Goal: Task Accomplishment & Management: Manage account settings

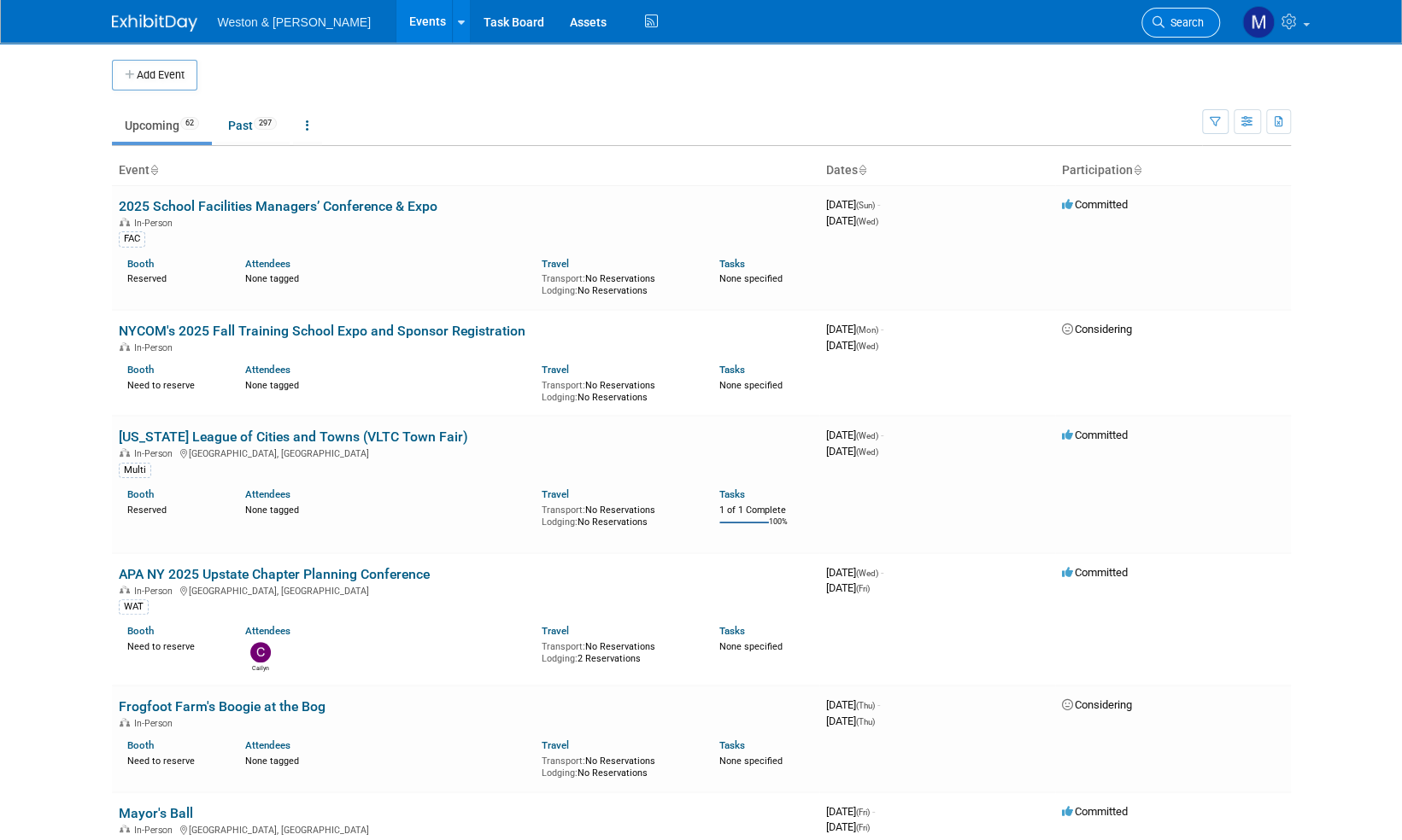
click at [1192, 27] on span "Search" at bounding box center [1184, 22] width 39 height 12
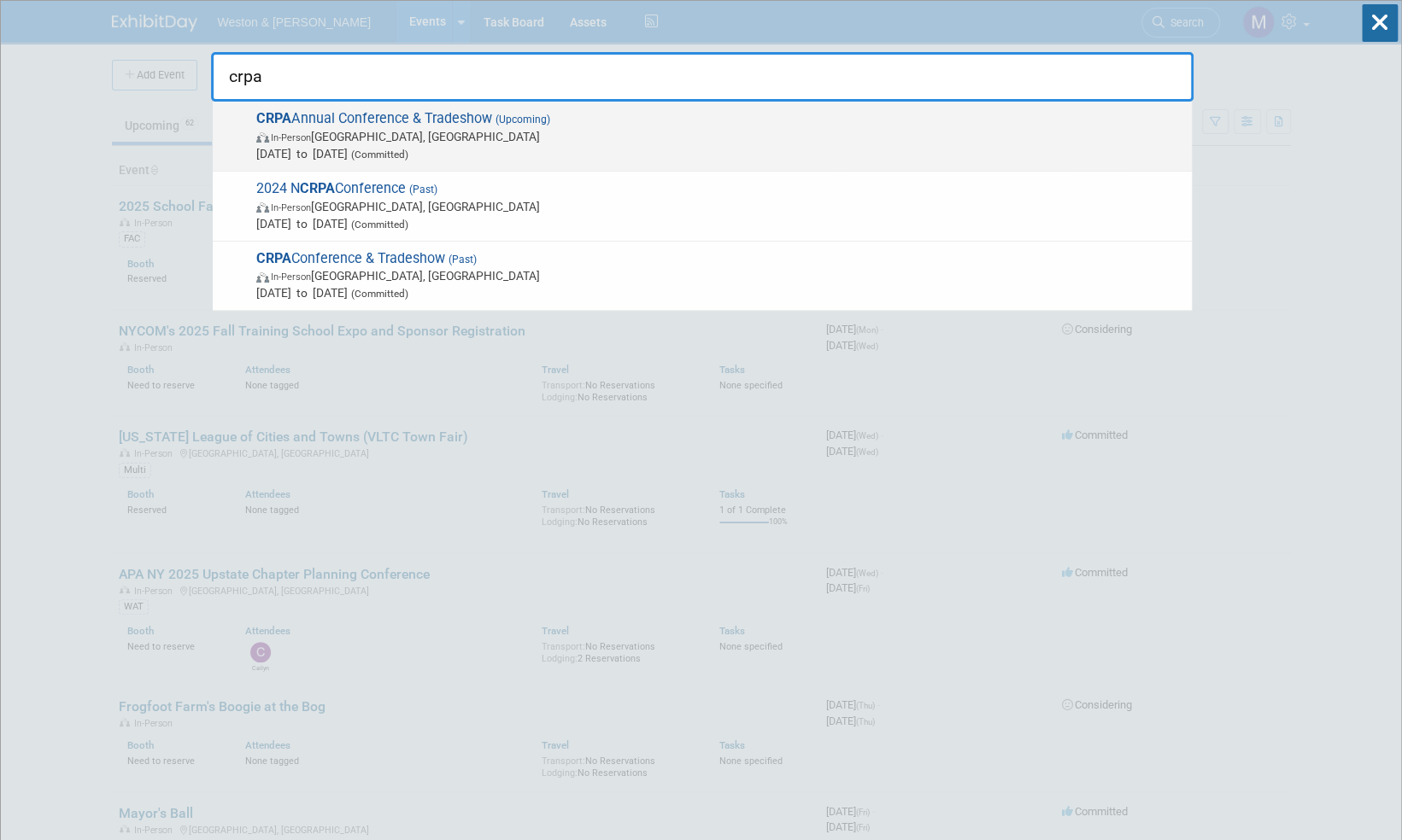
type input "crpa"
click at [467, 120] on span "CRPA Annual Conference & Tradeshow (Upcoming) In-Person Montville, CT Nov 24, 2…" at bounding box center [717, 136] width 932 height 52
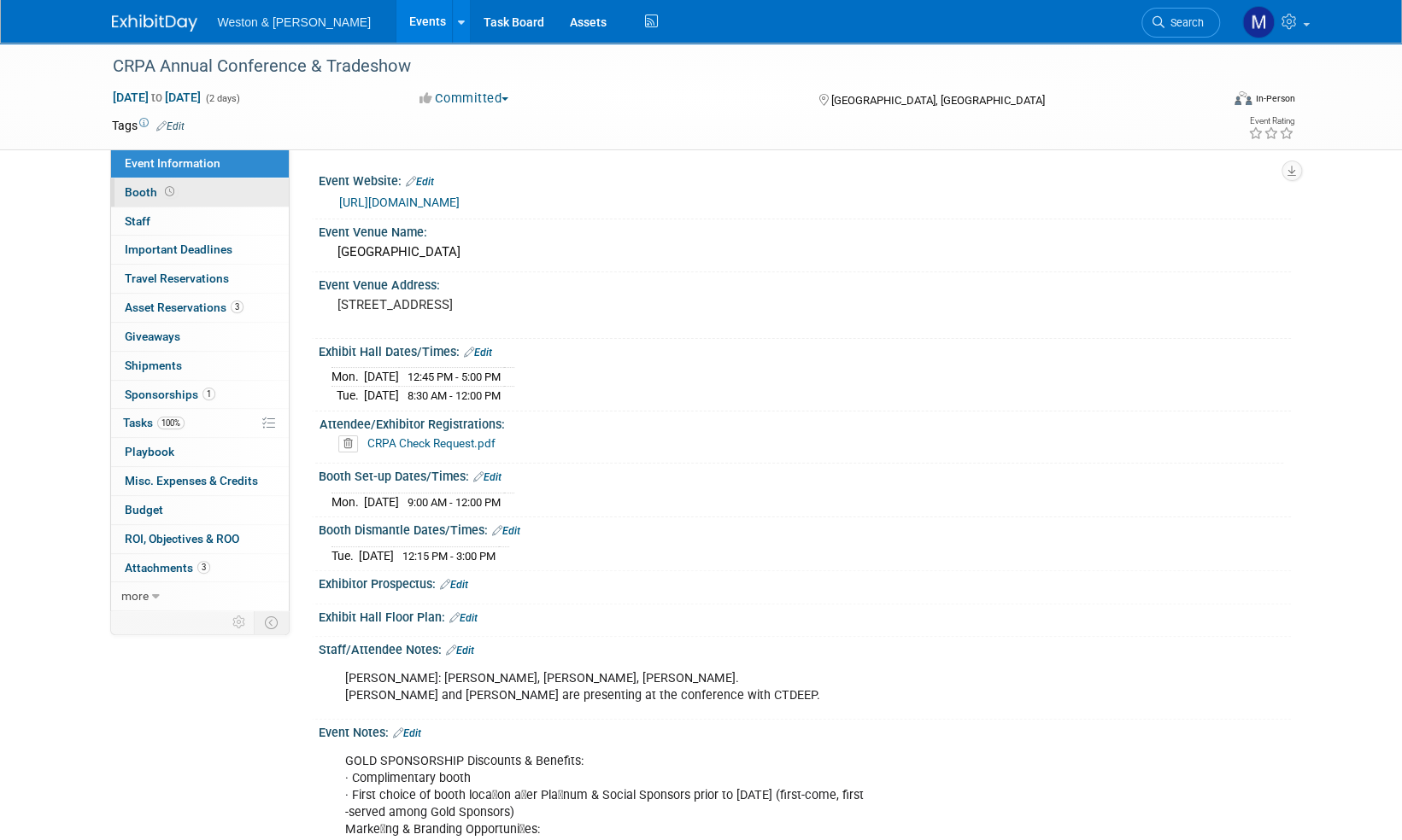
click at [140, 191] on span "Booth" at bounding box center [151, 192] width 53 height 13
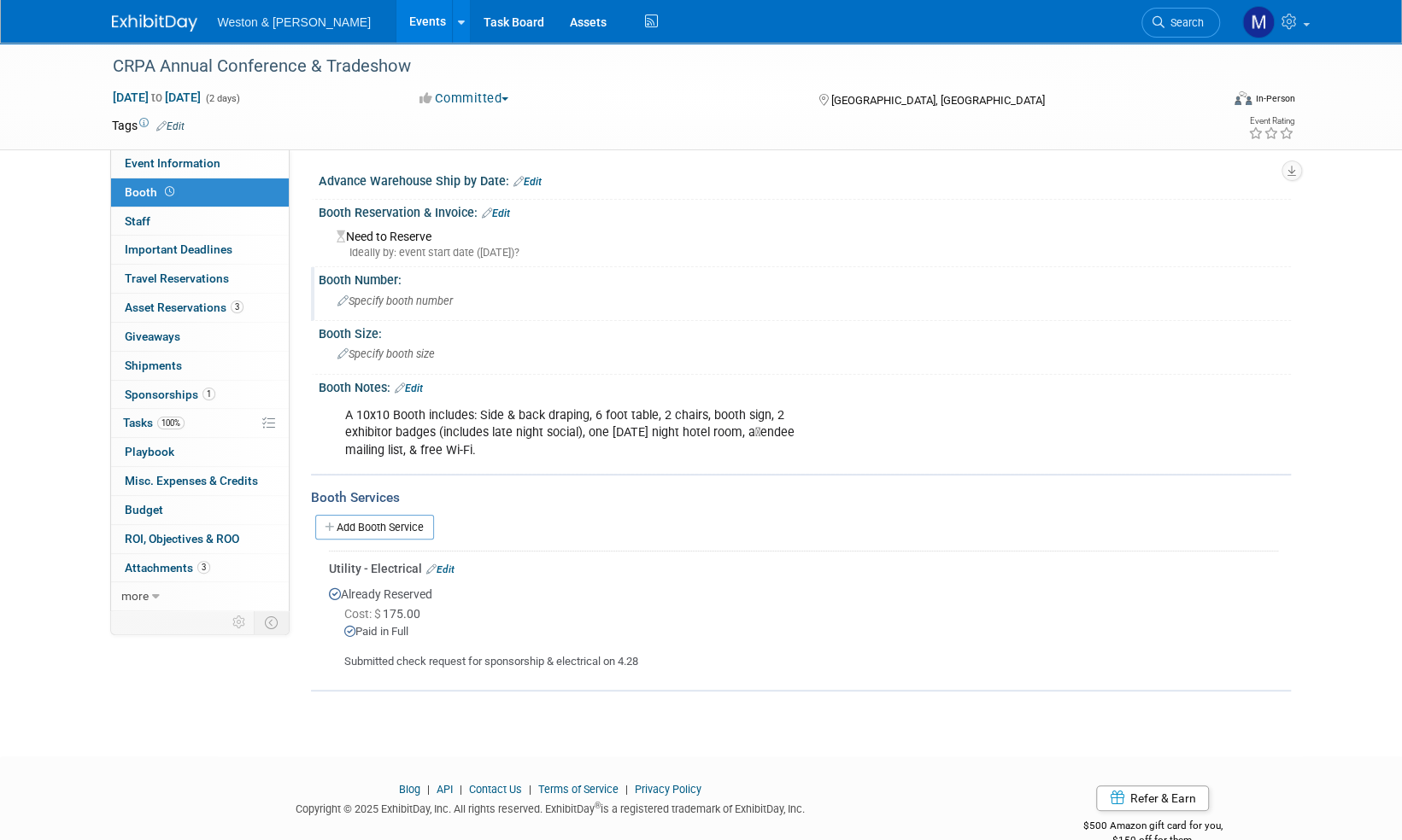
click at [431, 293] on div "Specify booth number" at bounding box center [805, 301] width 946 height 27
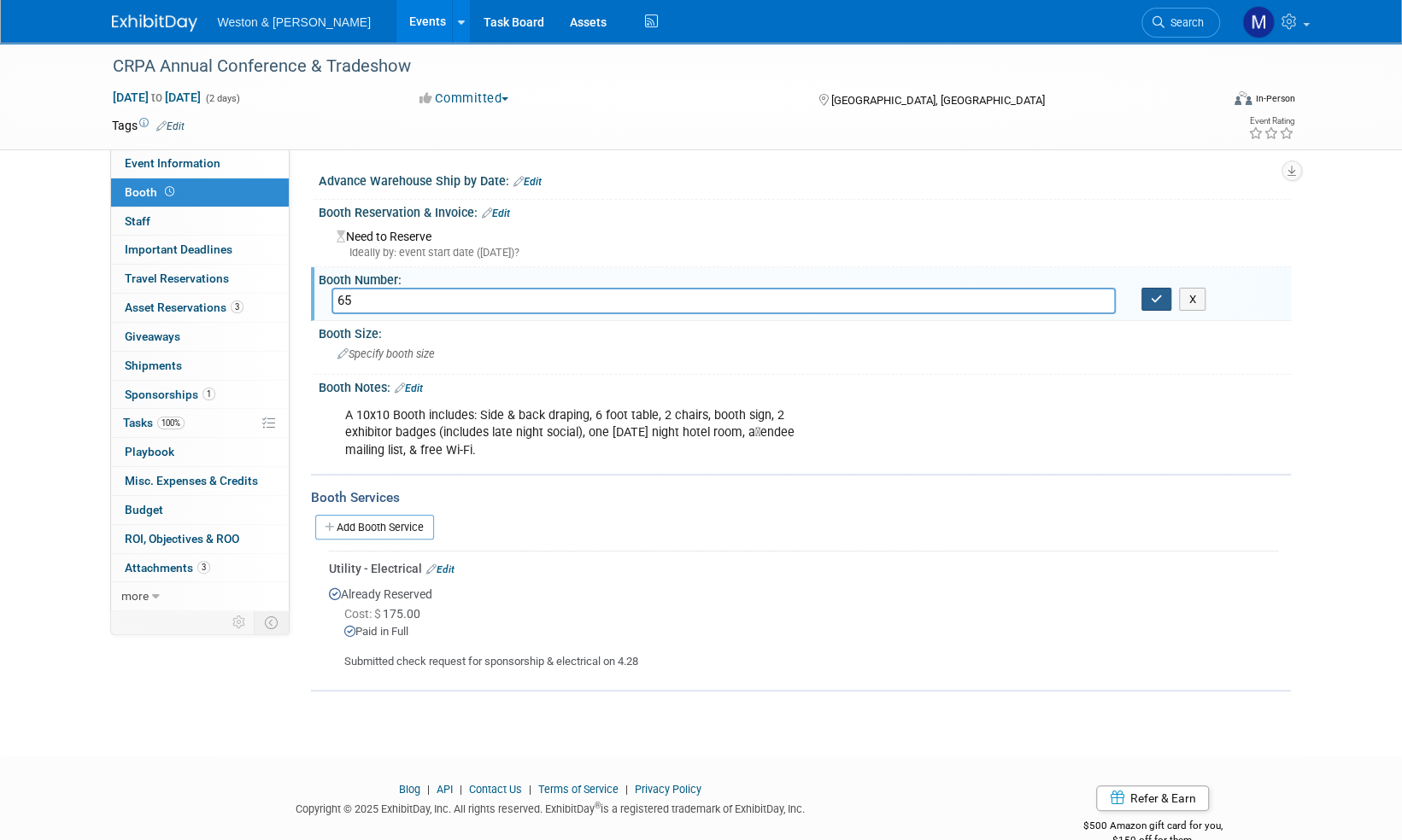
type input "65"
click at [1159, 296] on icon "button" at bounding box center [1157, 299] width 12 height 11
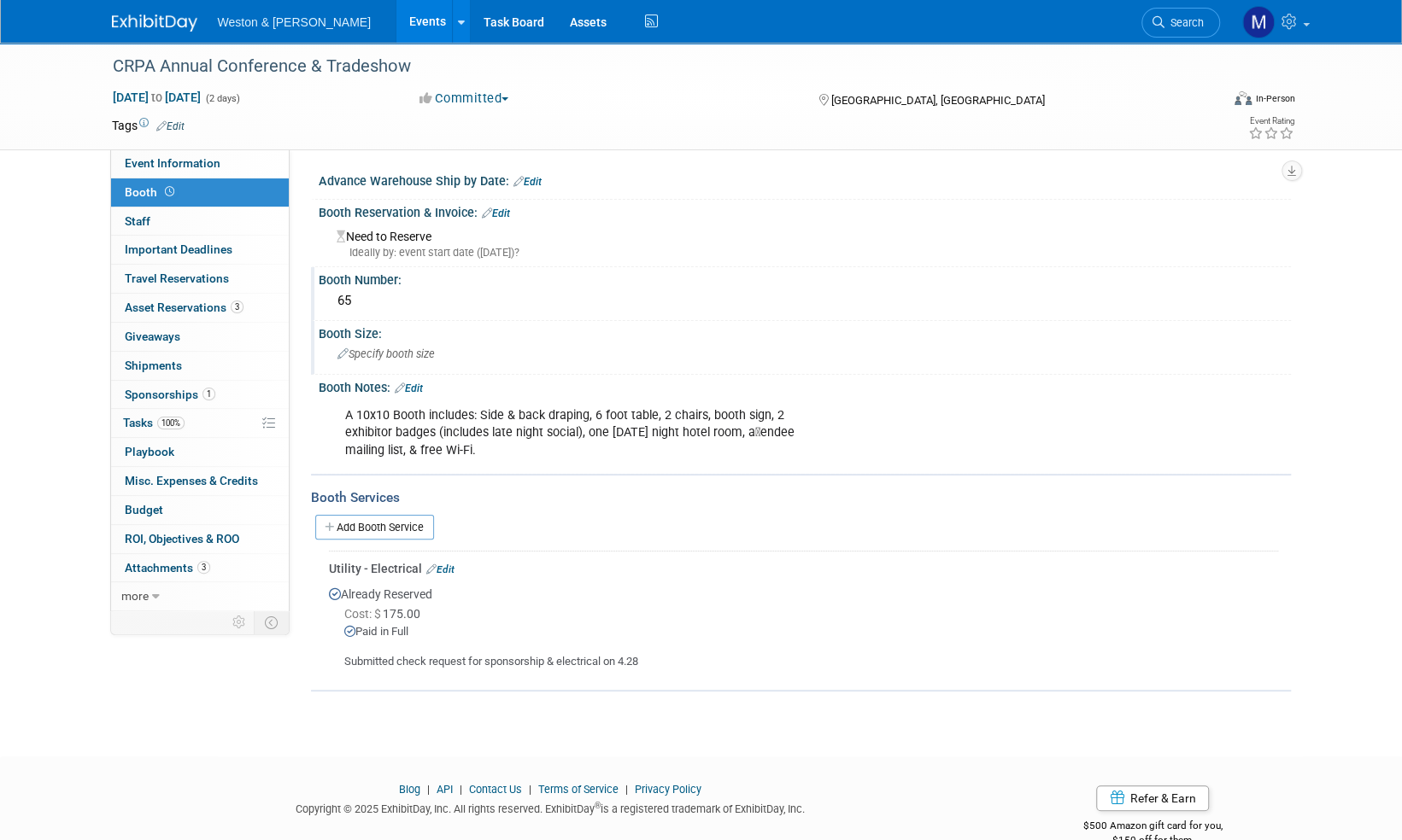
click at [389, 347] on span "Specify booth size" at bounding box center [386, 354] width 97 height 12
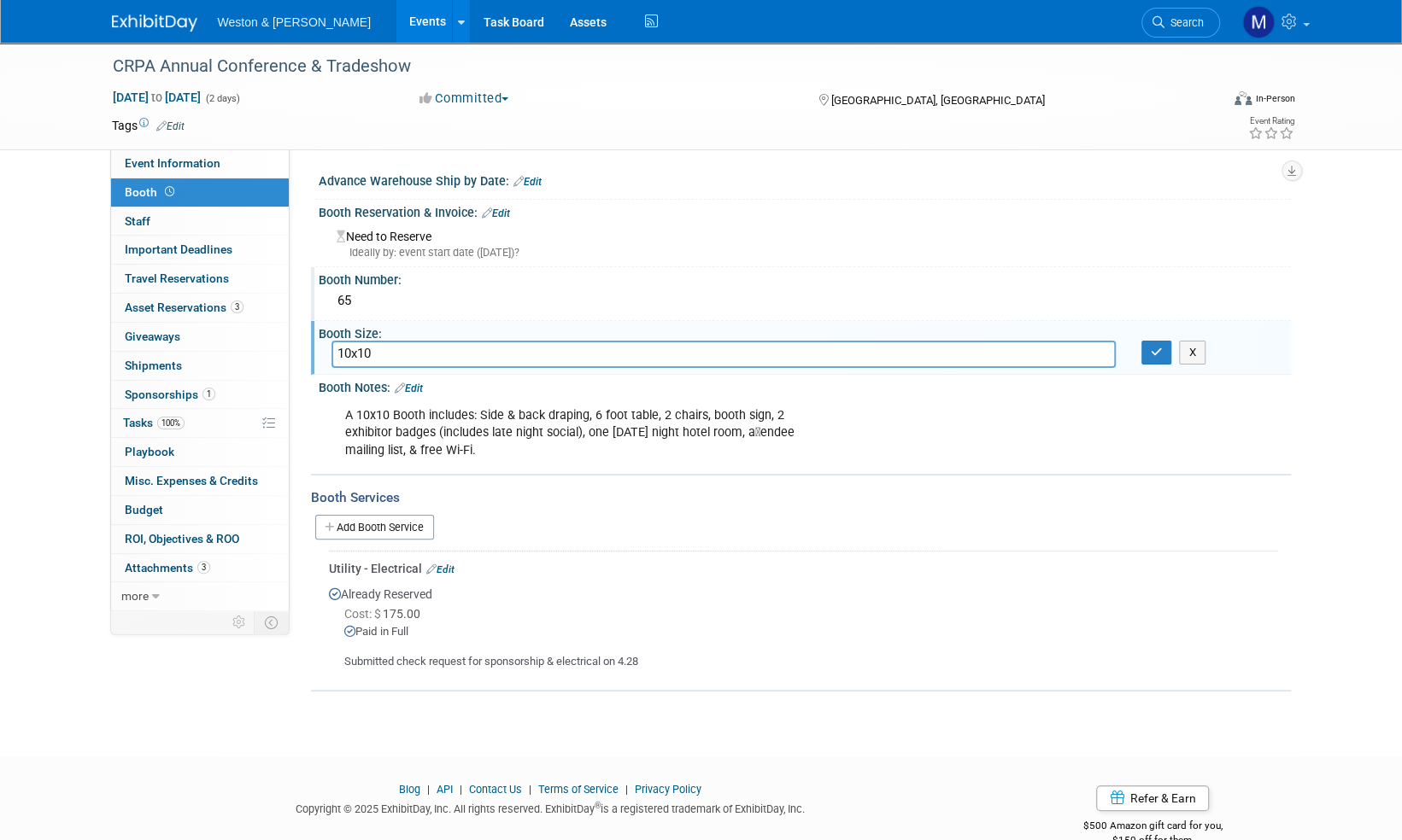
drag, startPoint x: 387, startPoint y: 351, endPoint x: 392, endPoint y: 363, distance: 13.0
click at [392, 363] on input "10x10" at bounding box center [724, 354] width 785 height 27
type input "10x10"
click at [1165, 346] on button "button" at bounding box center [1156, 352] width 31 height 24
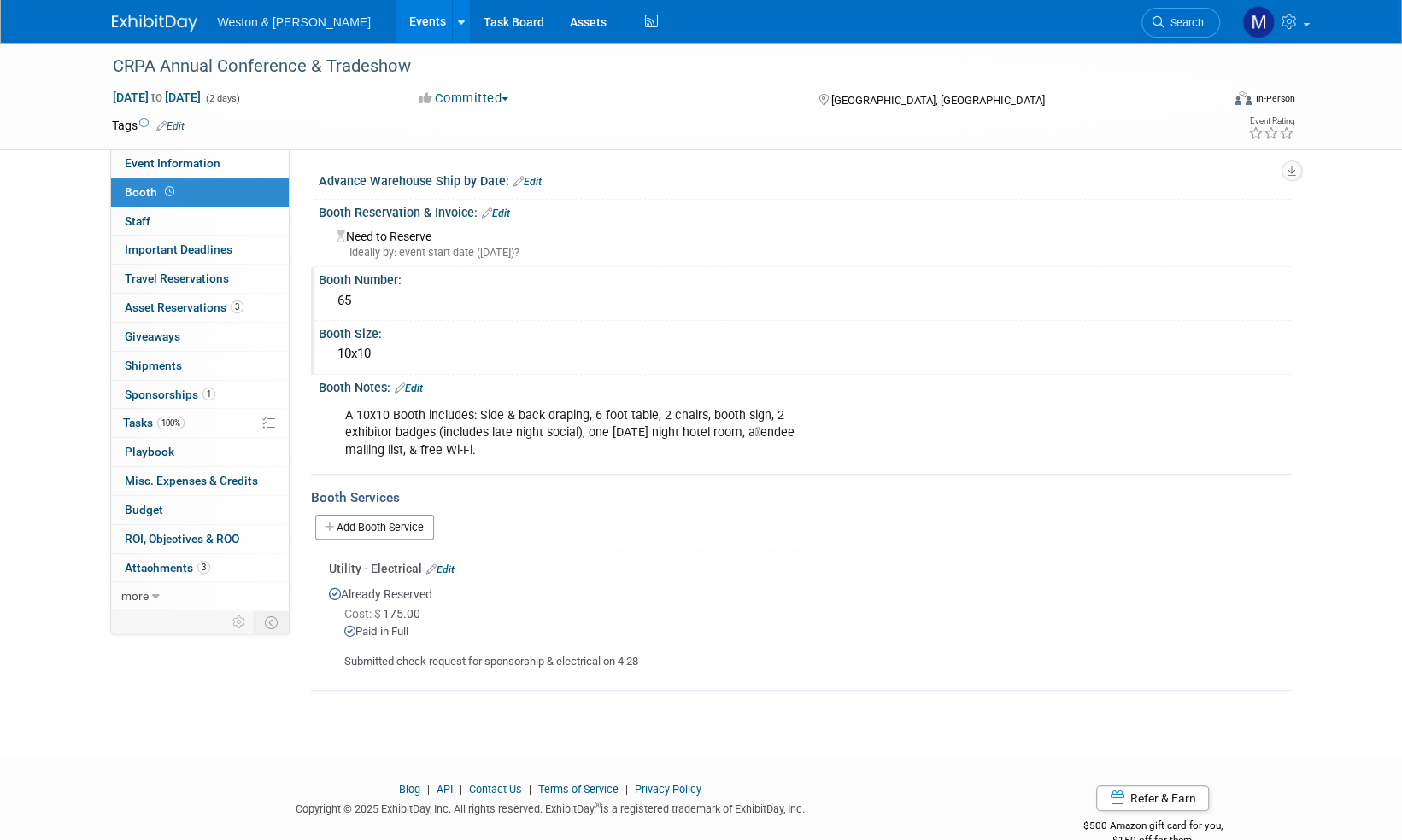
click at [140, 19] on img at bounding box center [155, 22] width 86 height 17
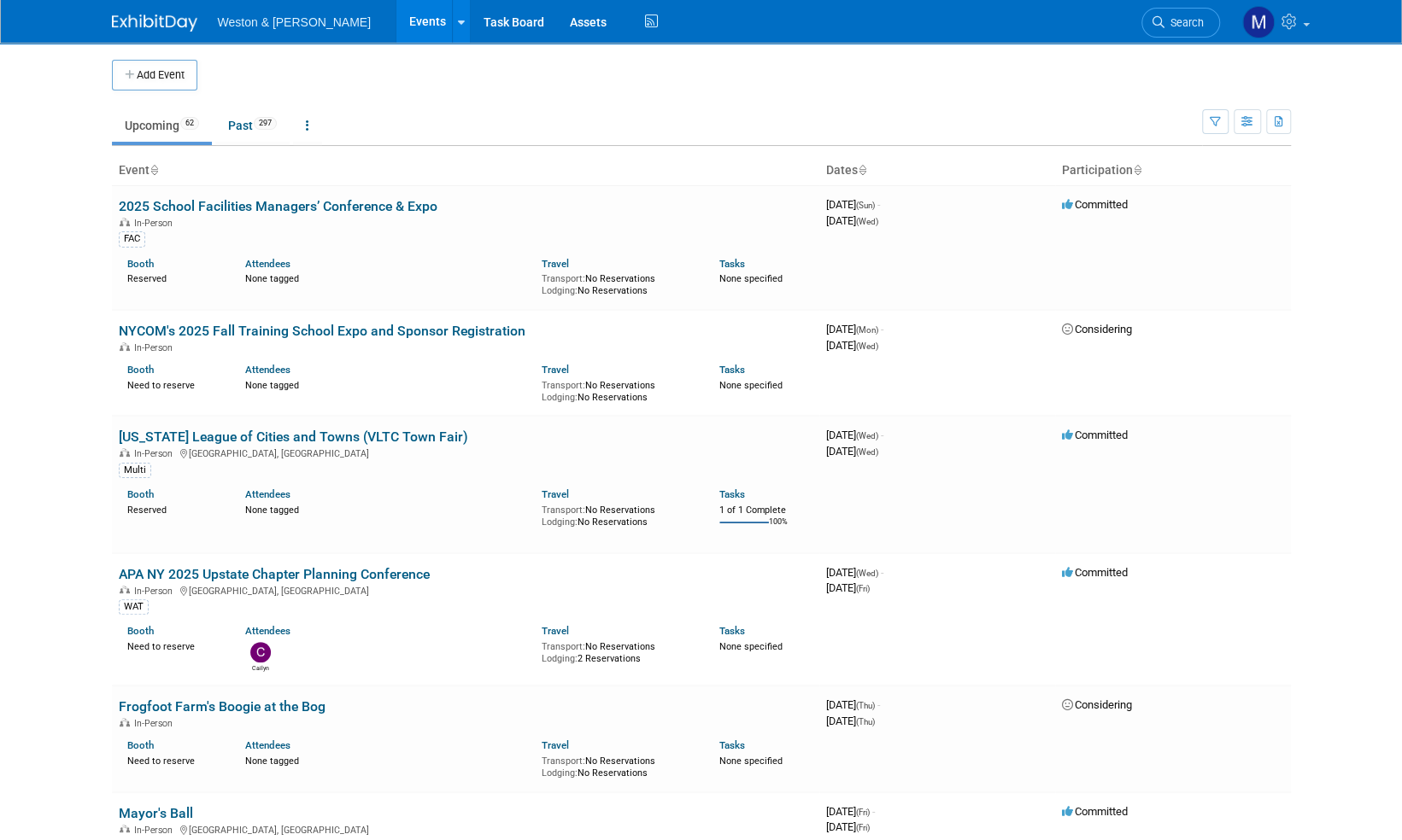
click at [145, 19] on img at bounding box center [155, 22] width 86 height 17
click at [1307, 21] on link at bounding box center [1275, 21] width 84 height 42
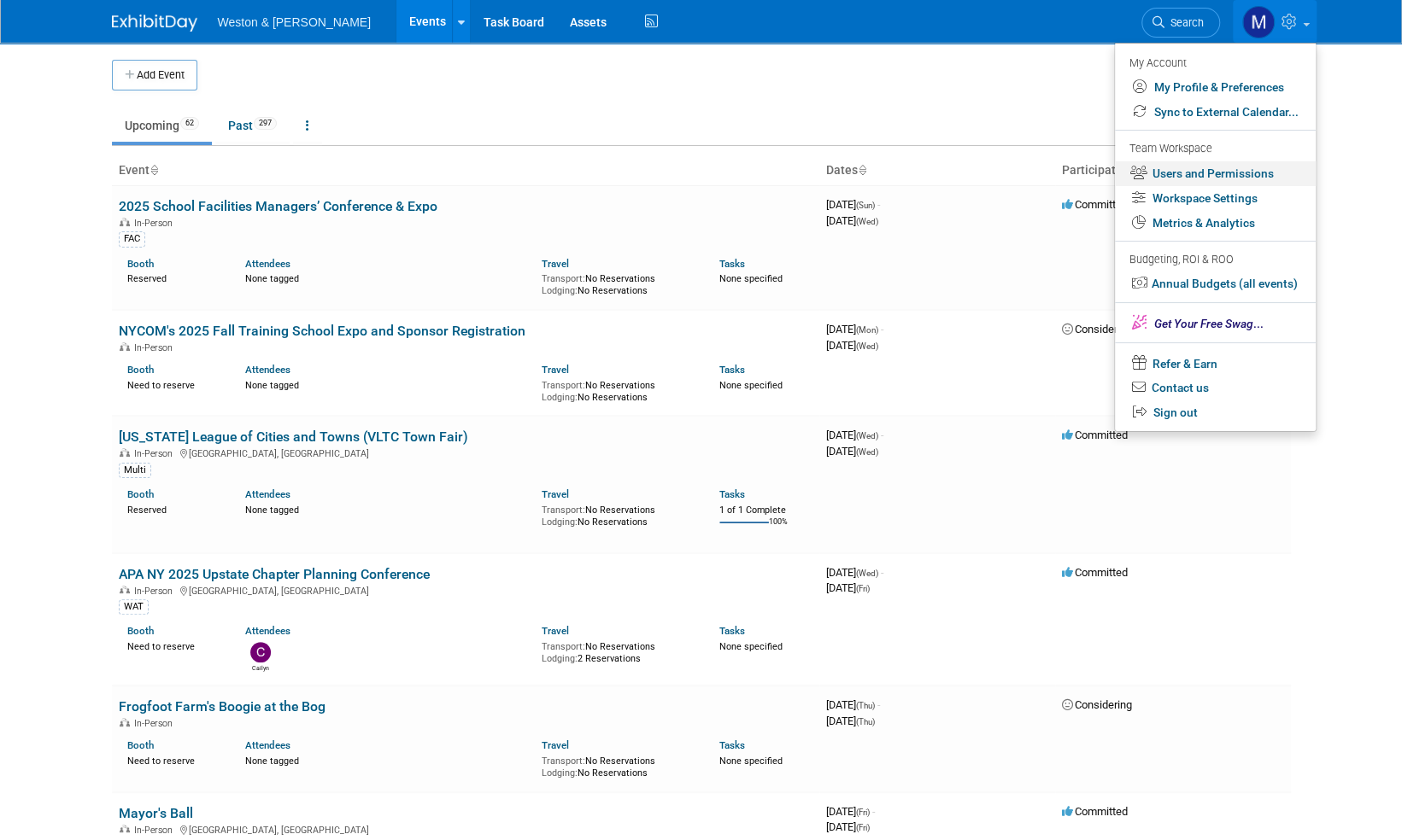
click at [1227, 172] on link "Users and Permissions" at bounding box center [1214, 174] width 201 height 25
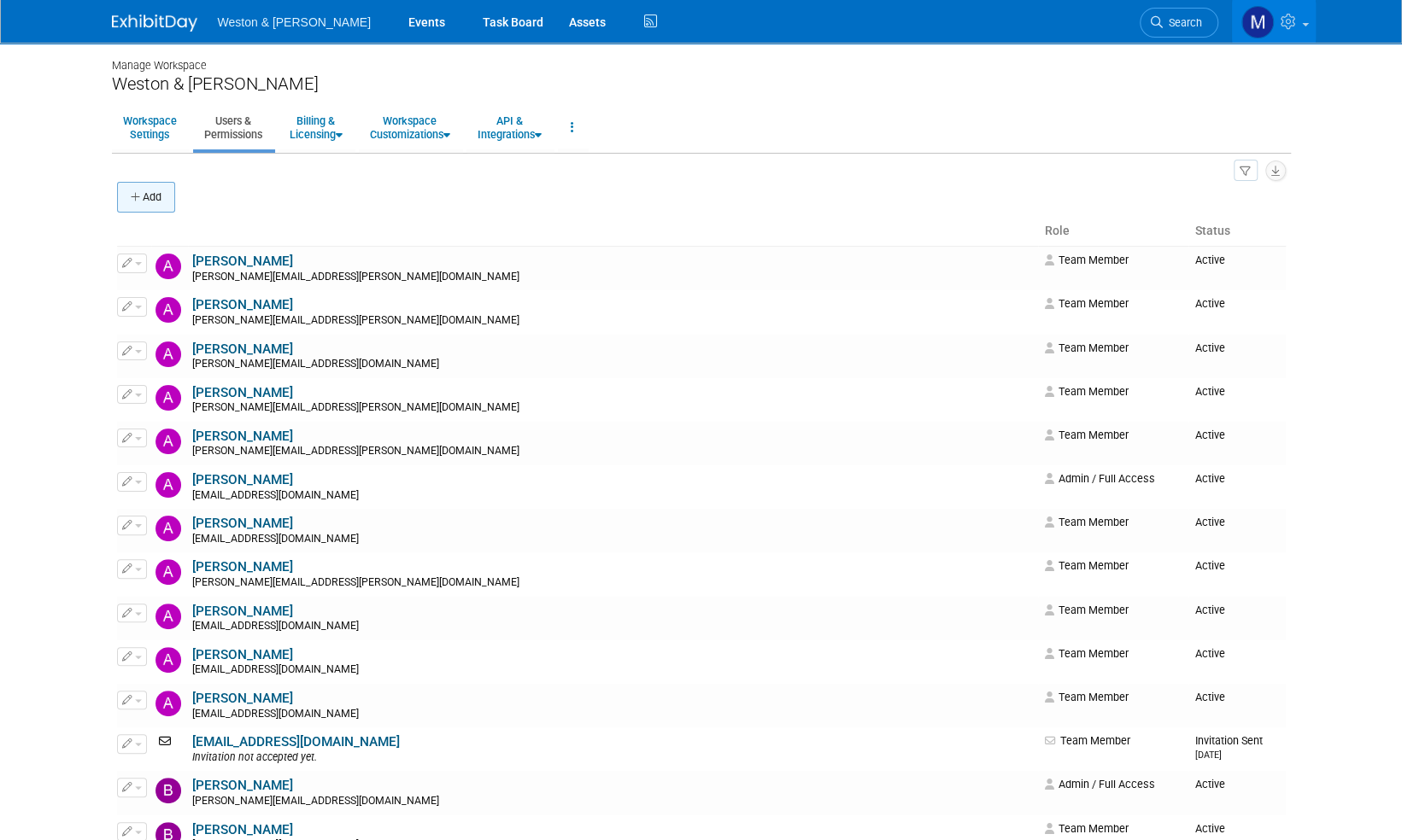
click at [152, 194] on button "Add" at bounding box center [146, 197] width 58 height 31
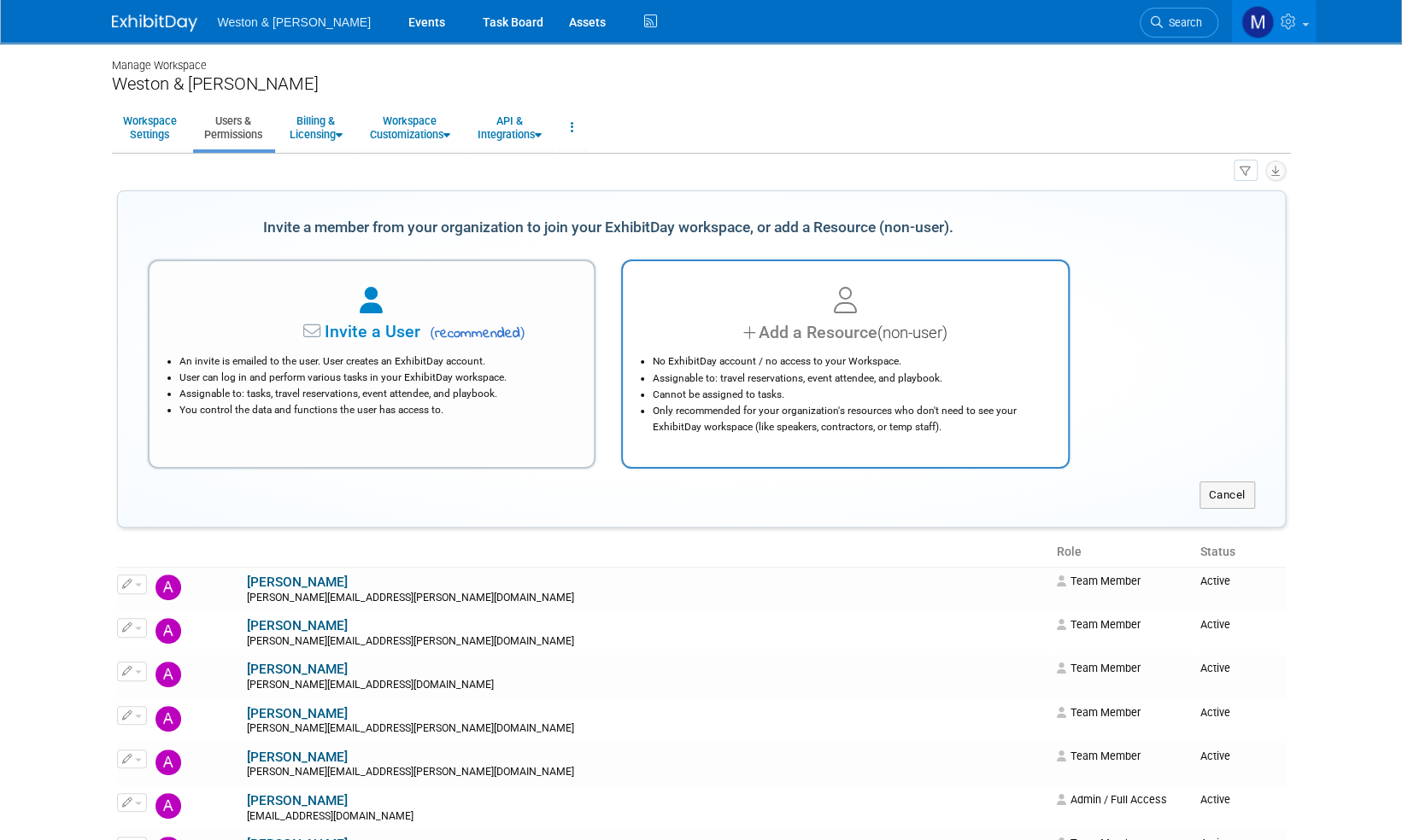
click at [864, 343] on div "Add a Resource (non-user)" at bounding box center [845, 332] width 402 height 25
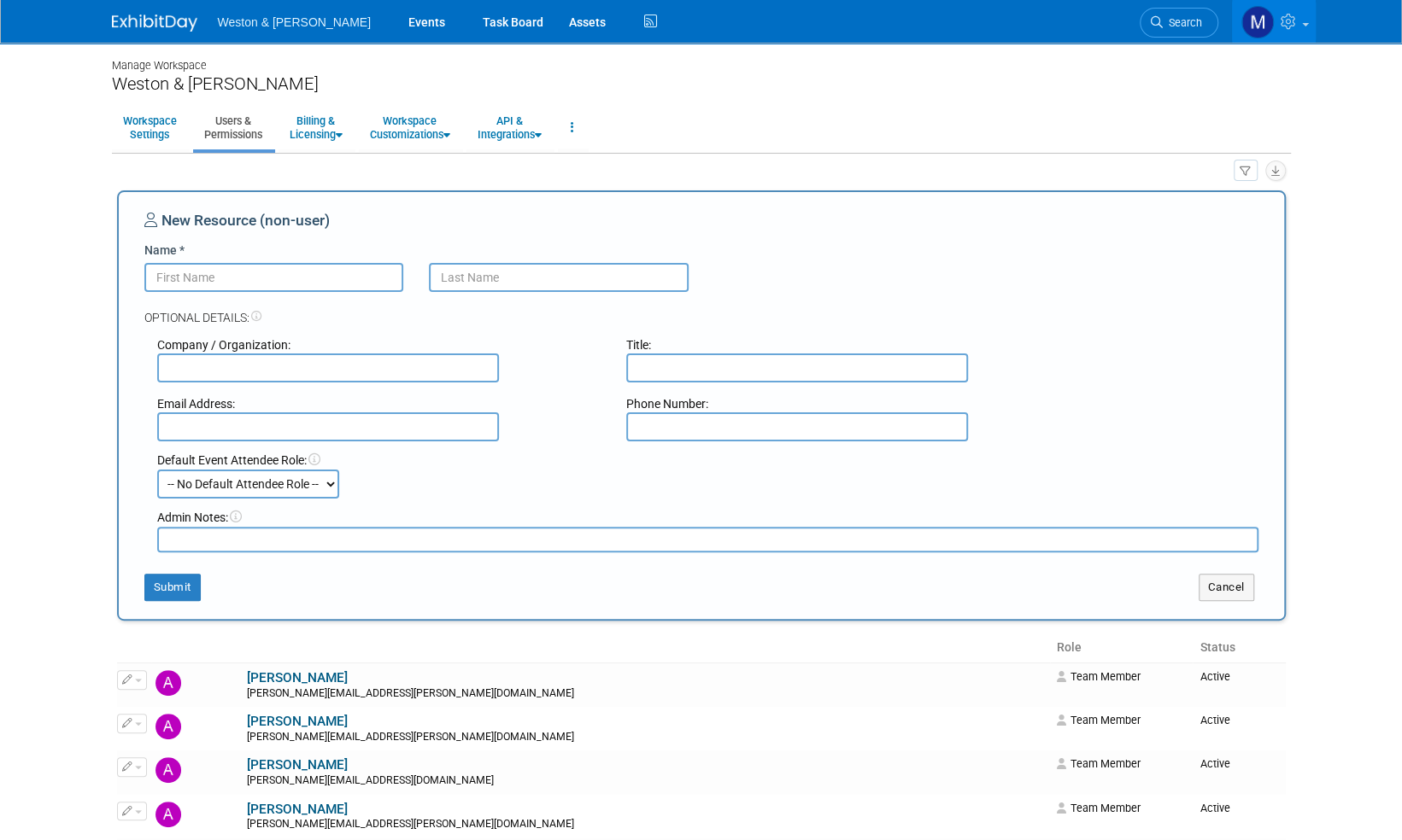
click at [223, 284] on input "Name *" at bounding box center [274, 277] width 260 height 29
type input "Mary Ann"
type input "Trujillo"
type input "Weston & [PERSON_NAME]"
type input "Senior Marketing Coordinator"
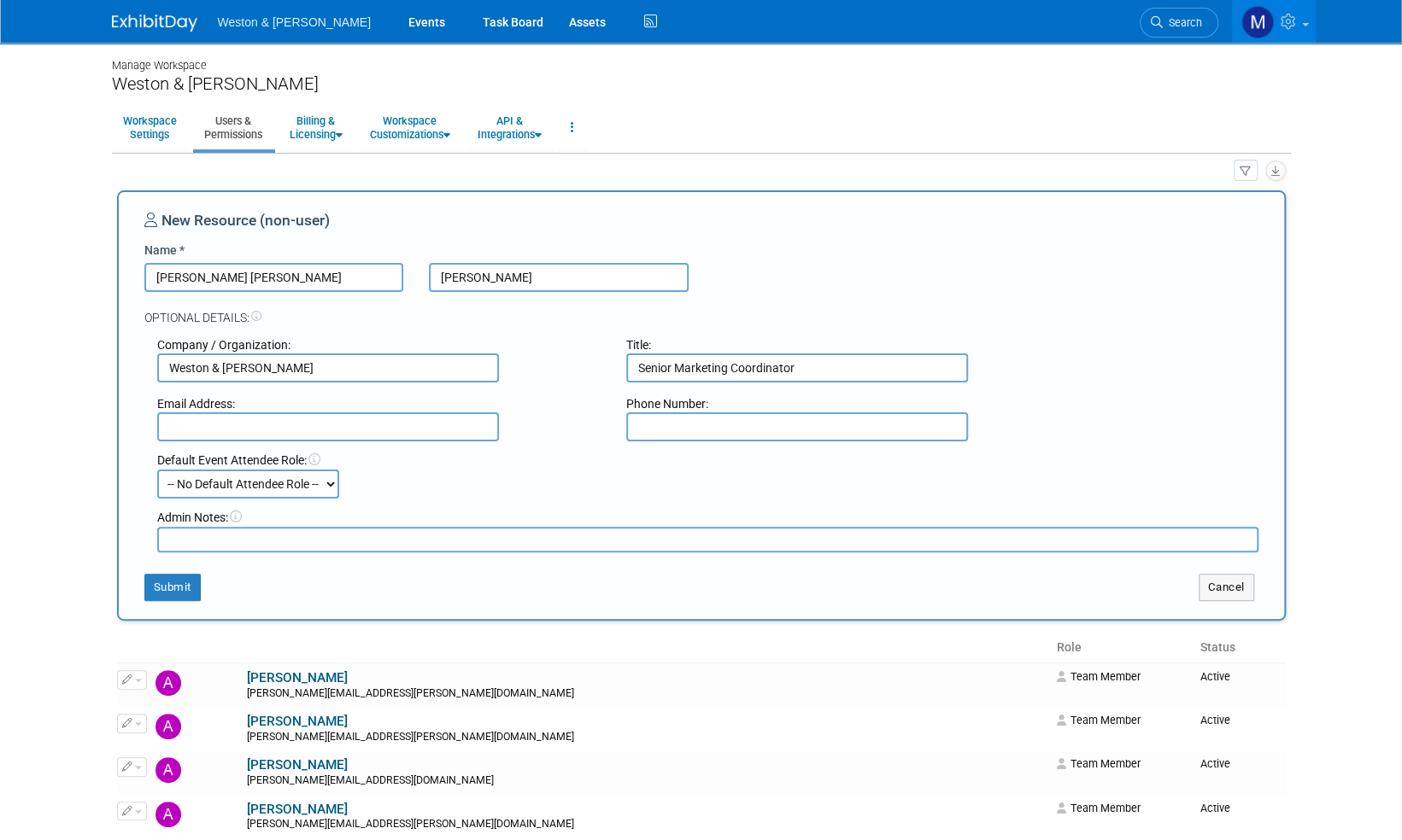
click at [202, 431] on input "text" at bounding box center [328, 426] width 341 height 29
type input "trujillo.maryann@wseinc.com"
type input "6033208574"
click at [181, 585] on button "Submit" at bounding box center [172, 587] width 57 height 27
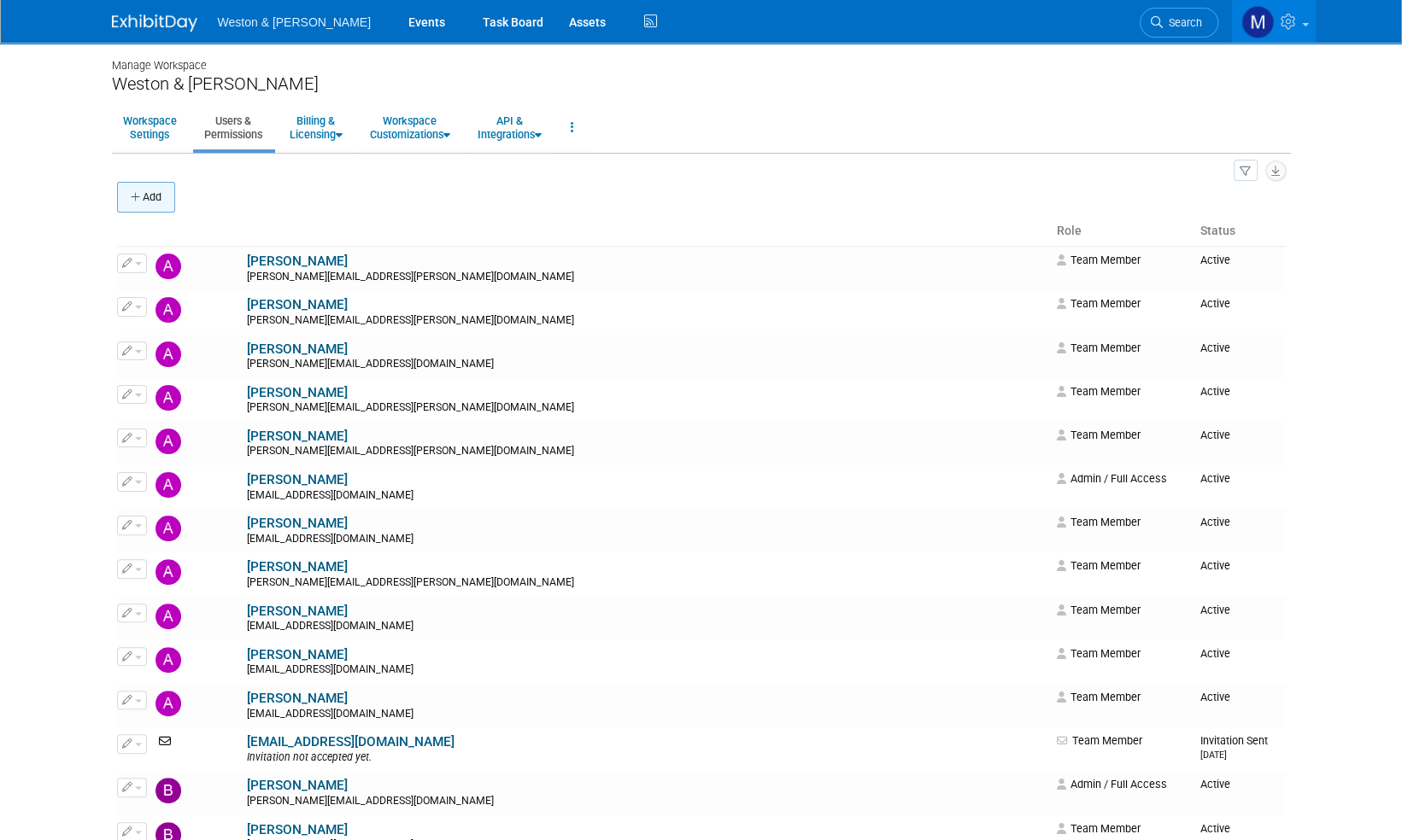
click at [156, 197] on button "Add" at bounding box center [146, 197] width 58 height 31
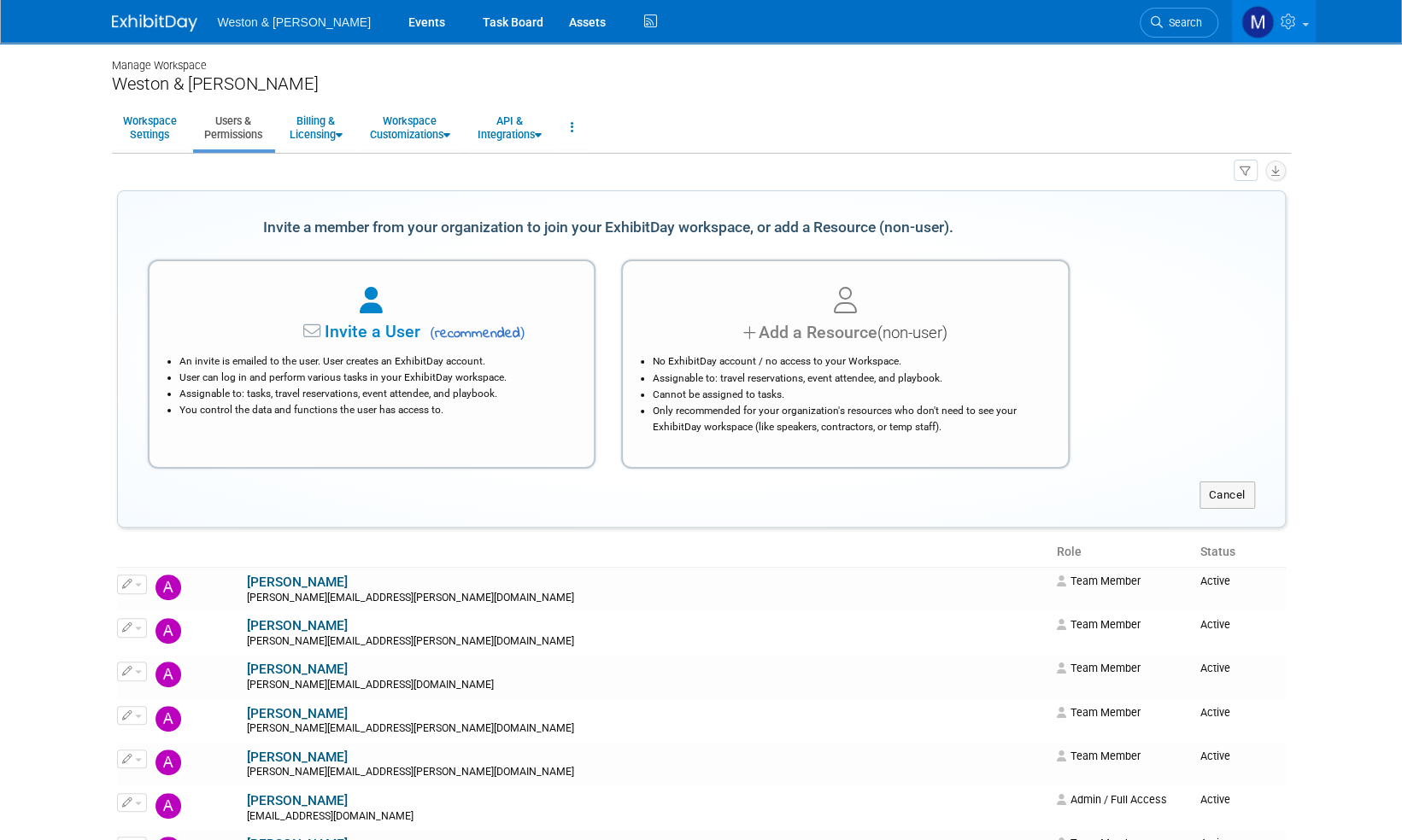
click at [148, 21] on img at bounding box center [155, 22] width 86 height 17
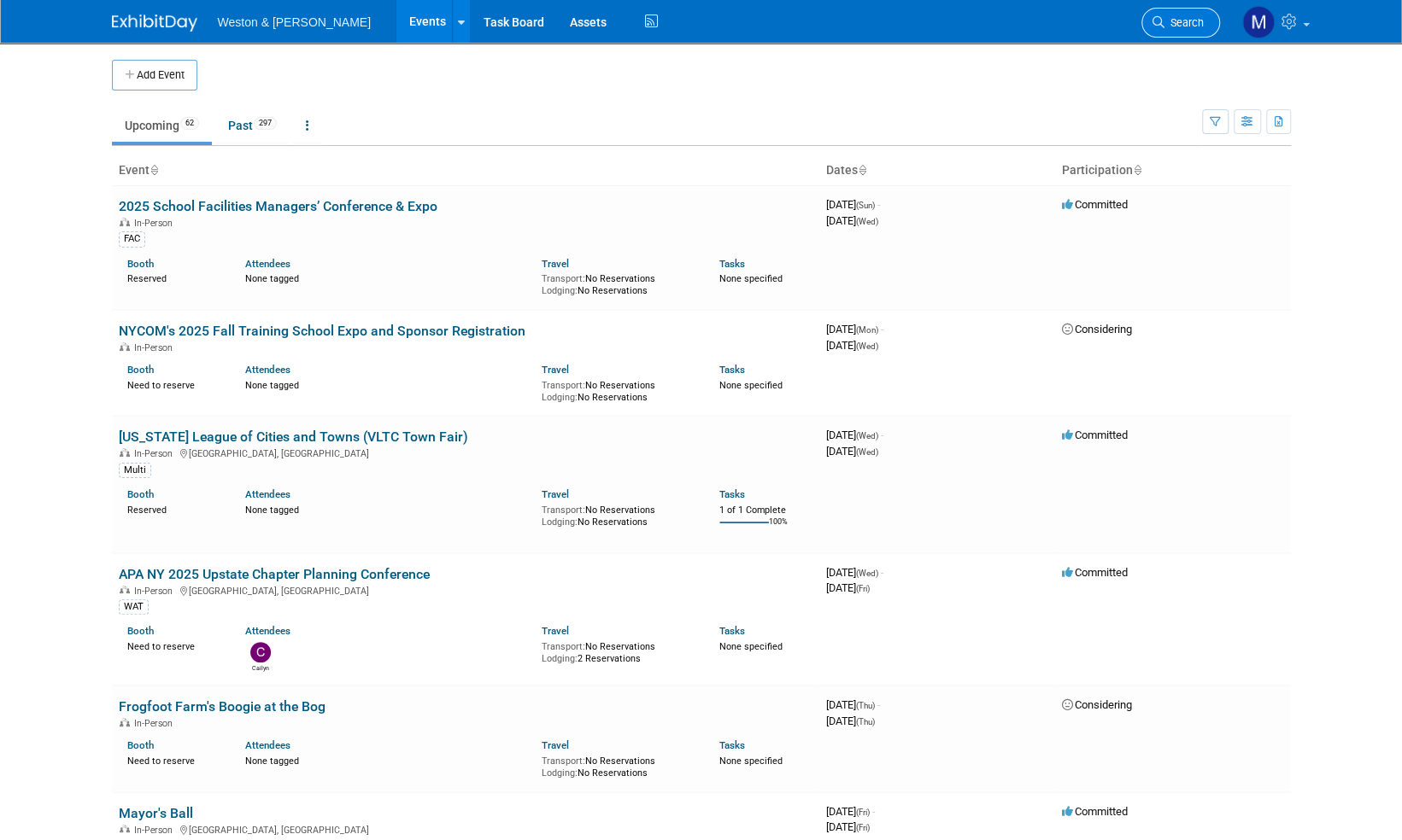
drag, startPoint x: 1182, startPoint y: 24, endPoint x: 1187, endPoint y: 15, distance: 10.3
click at [1183, 22] on span "Search" at bounding box center [1184, 22] width 39 height 12
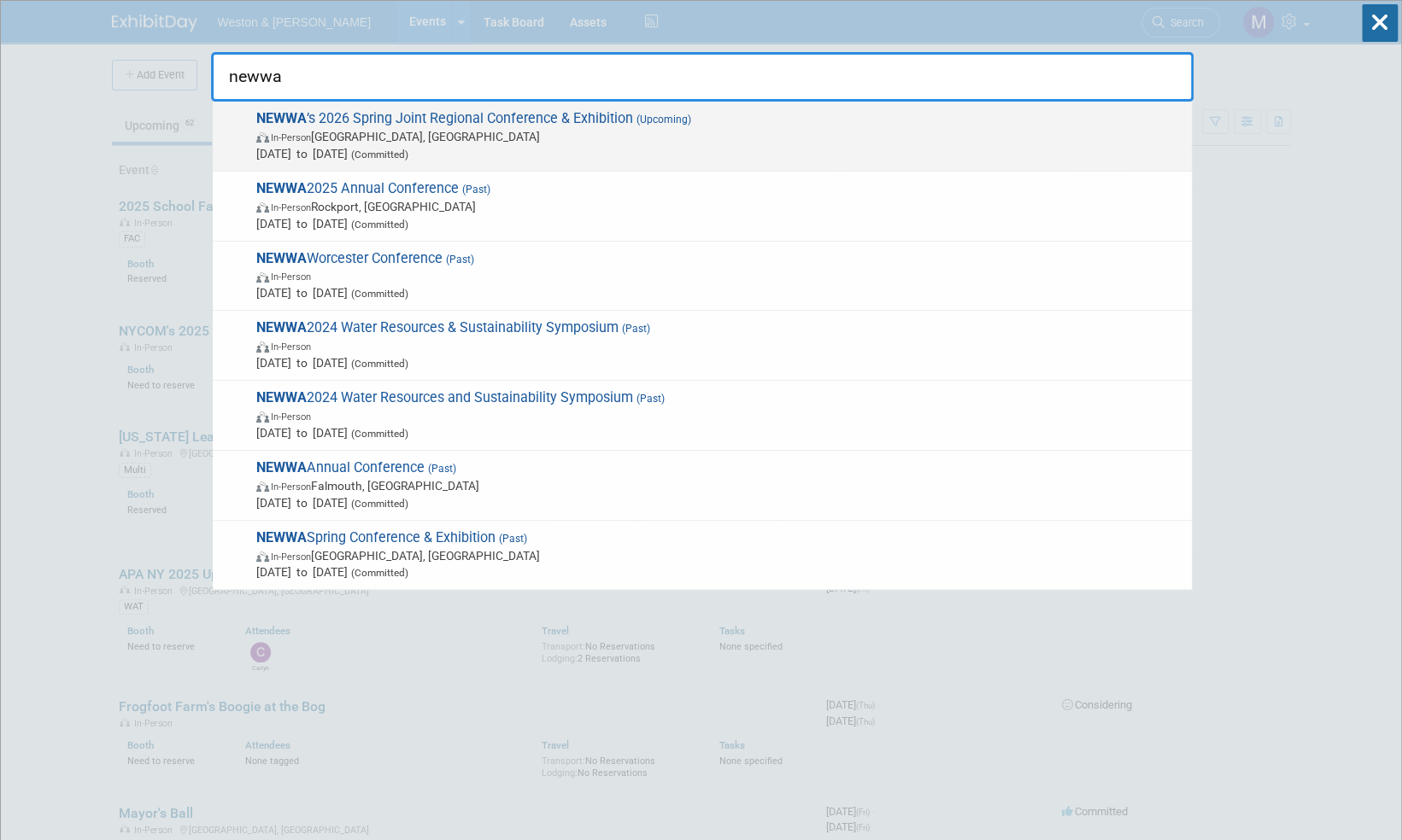
type input "newwa"
click at [562, 120] on span "NEWWA ’s 2026 Spring Joint Regional Conference & Exhibition (Upcoming) In-Perso…" at bounding box center [717, 136] width 932 height 52
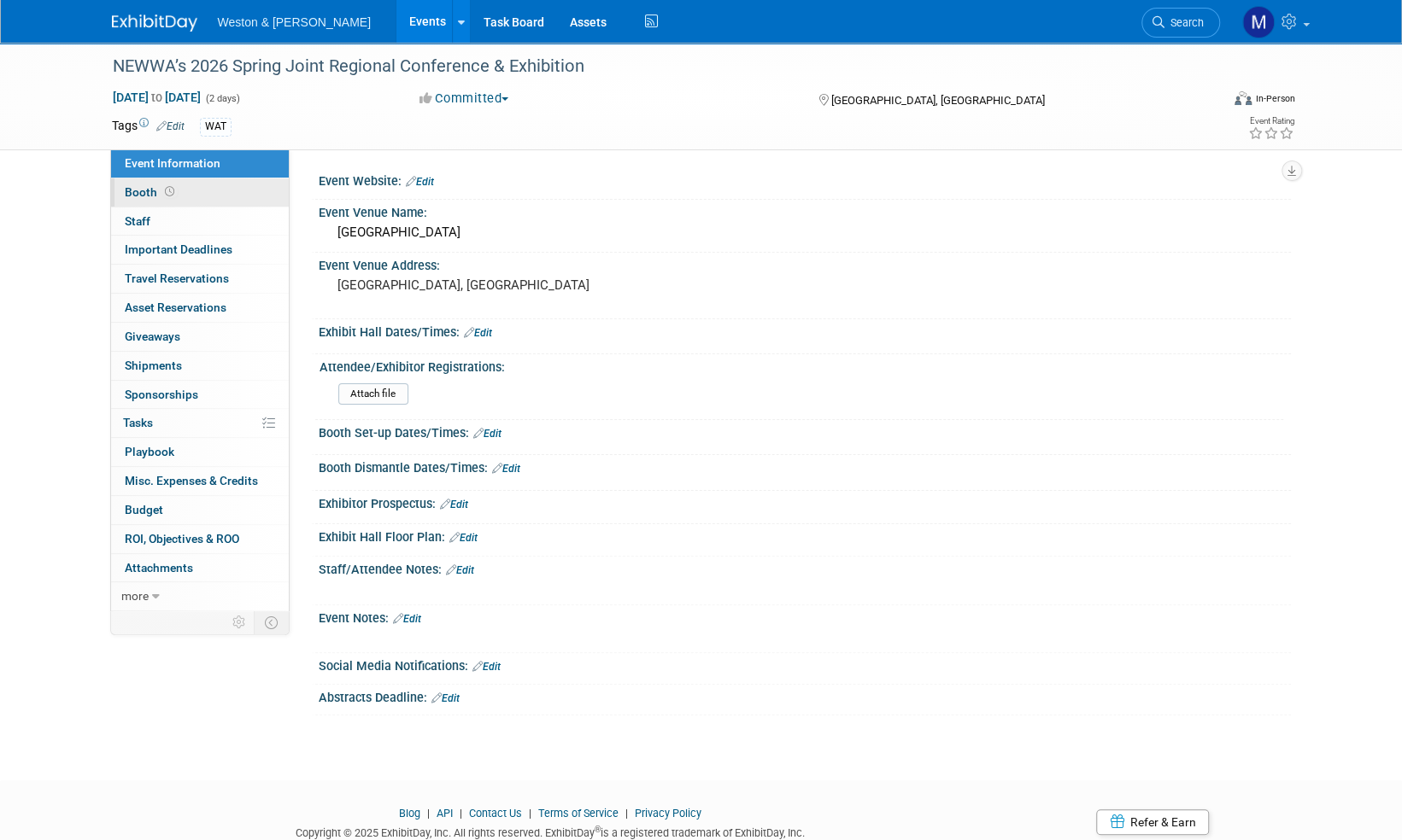
click at [136, 195] on span "Booth" at bounding box center [151, 192] width 53 height 13
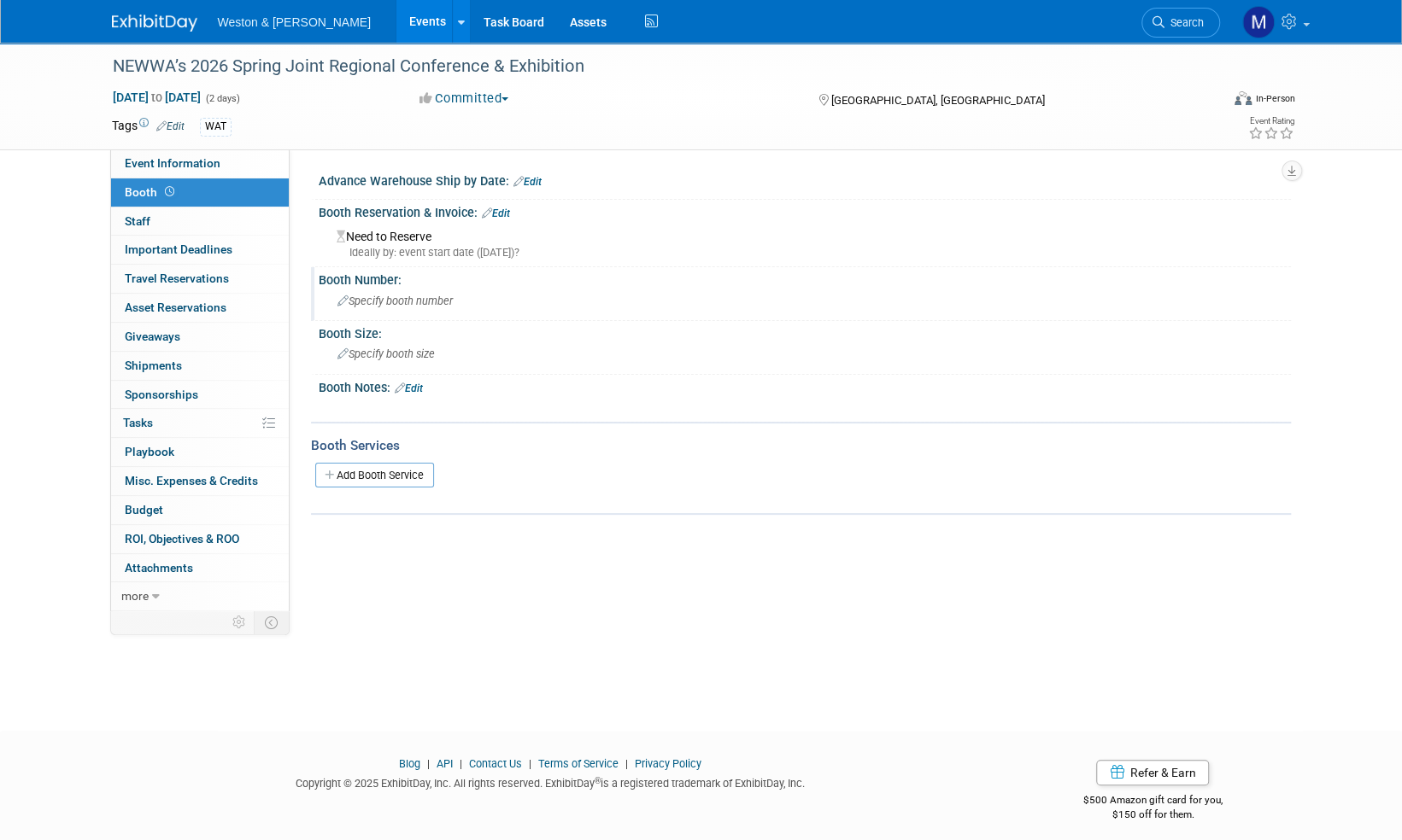
click at [437, 292] on div "Specify booth number" at bounding box center [805, 301] width 946 height 27
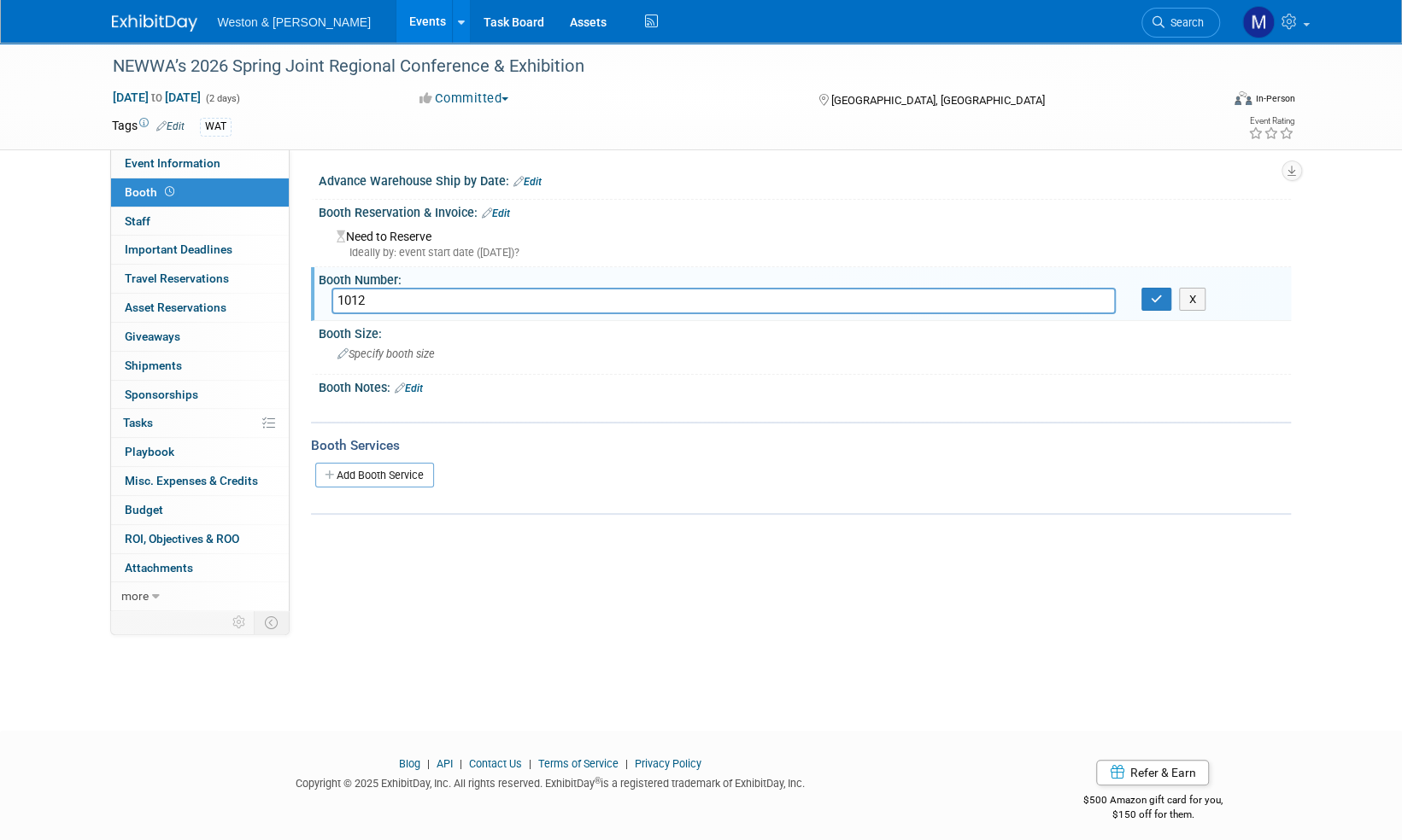
type input "1012"
click at [502, 212] on link "Edit" at bounding box center [496, 214] width 28 height 12
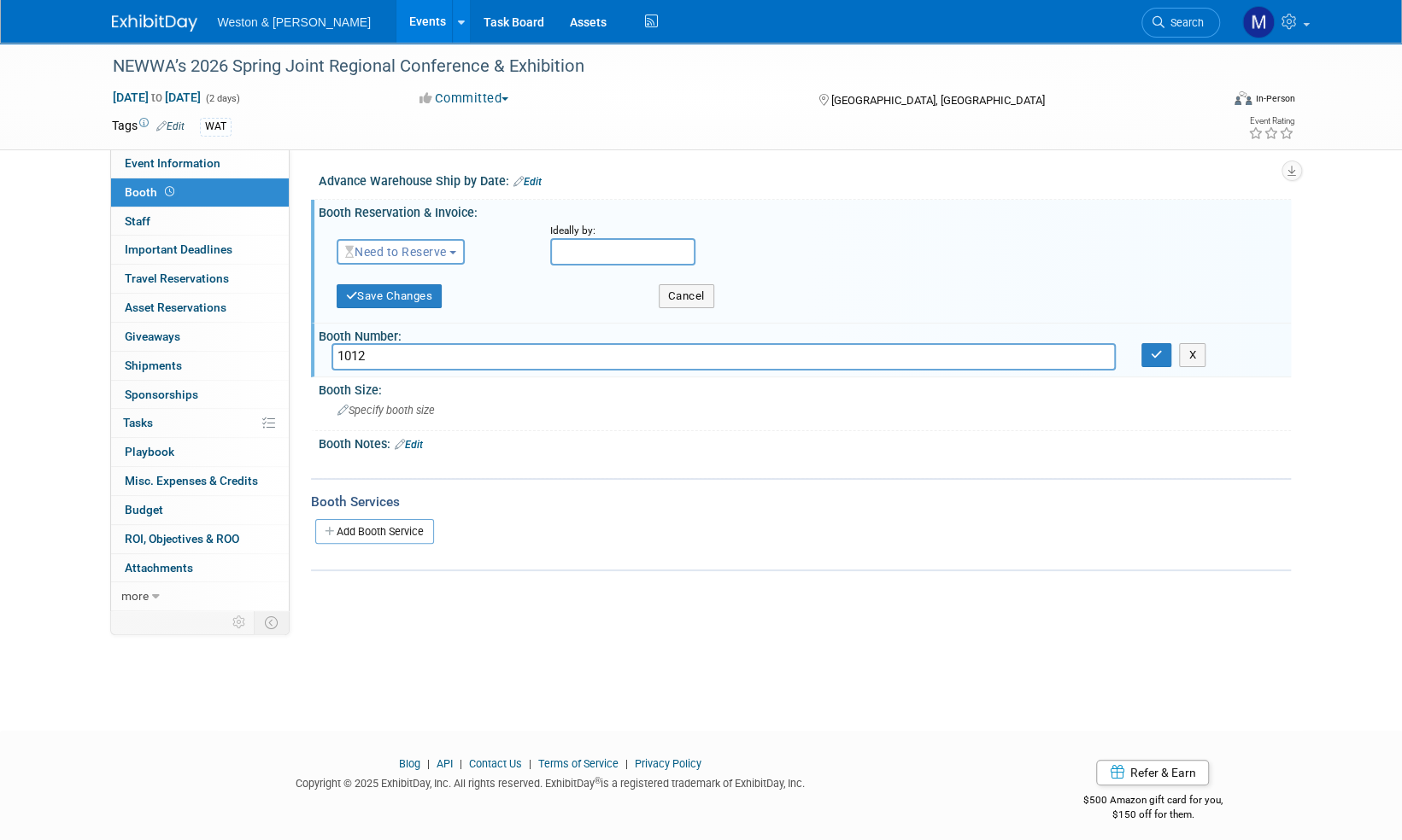
click at [462, 246] on button "Need to Reserve" at bounding box center [402, 251] width 129 height 26
click at [409, 301] on link "Reserved" at bounding box center [428, 304] width 183 height 24
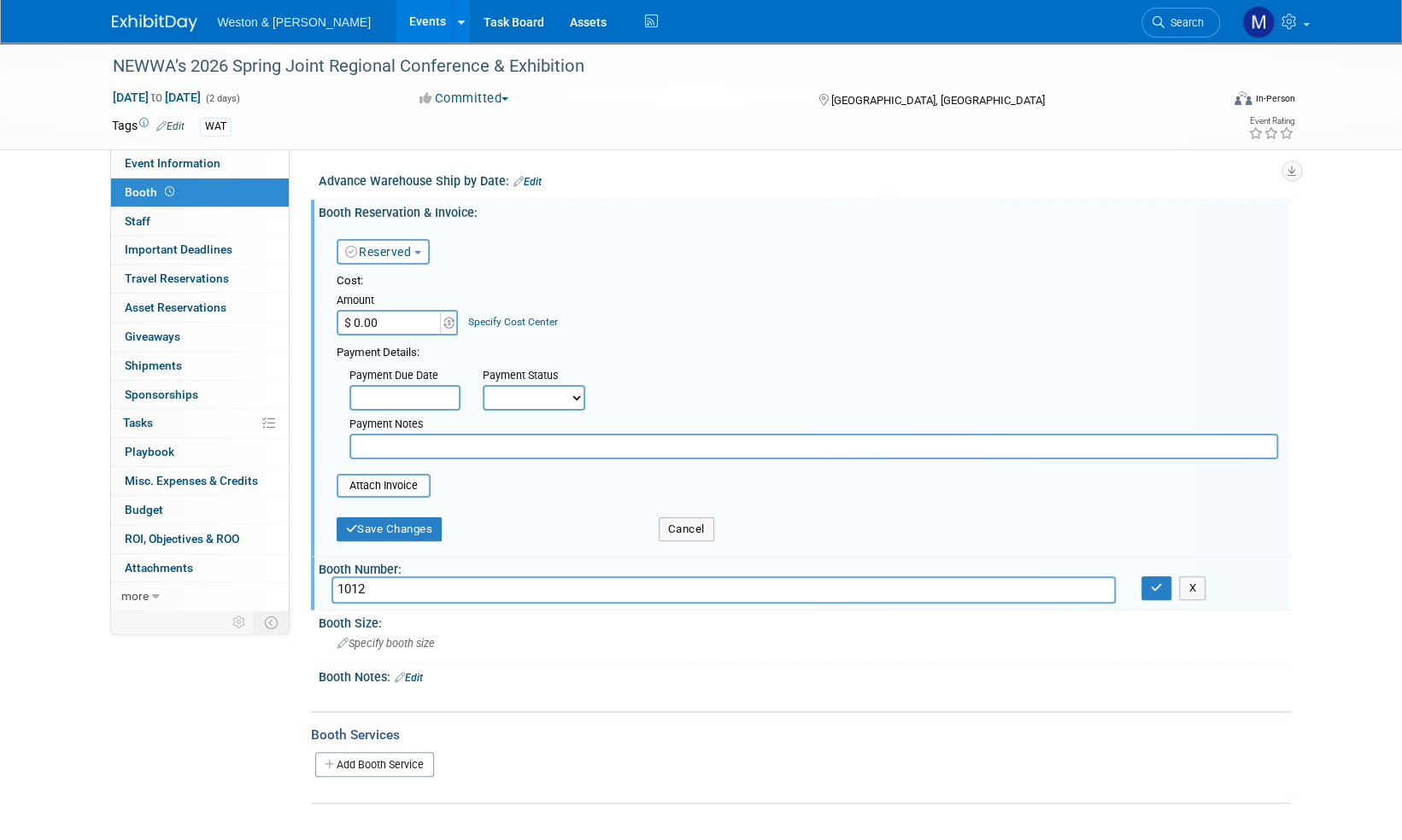
click at [383, 326] on input "$ 0.00" at bounding box center [390, 323] width 107 height 26
type input "$ 1,730.00"
click at [747, 368] on div "Payment Due Date Payment Status Not Paid Yet Partially Paid Paid in Full Next P…" at bounding box center [807, 410] width 967 height 98
click at [372, 442] on input "text" at bounding box center [814, 447] width 929 height 26
type input "$150 Deposit paid, $1580 owed"
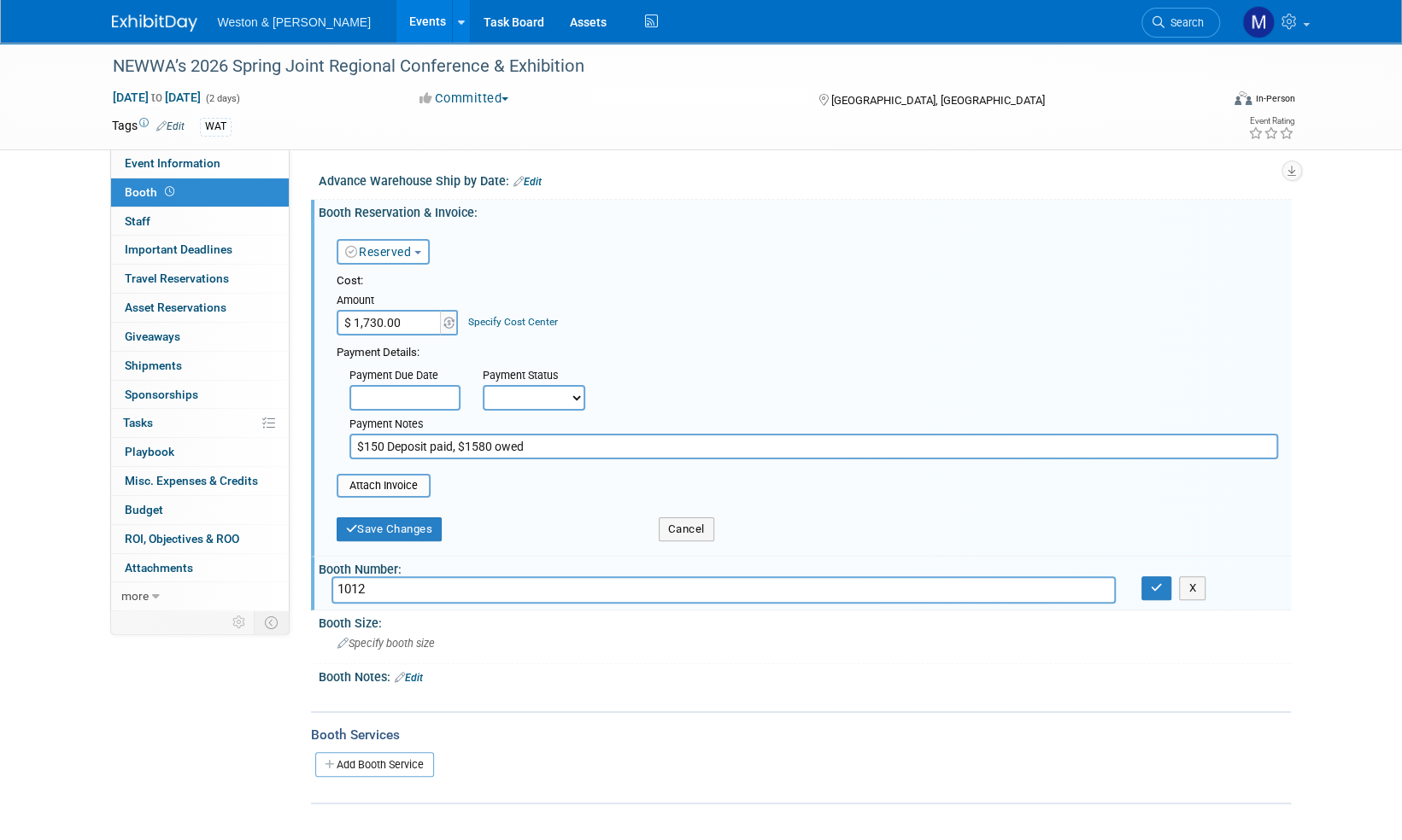
click at [572, 400] on select "Not Paid Yet Partially Paid Paid in Full" at bounding box center [534, 398] width 103 height 26
select select "2"
click at [483, 386] on select "Not Paid Yet Partially Paid Paid in Full" at bounding box center [534, 398] width 103 height 26
click at [387, 485] on input "file" at bounding box center [327, 485] width 203 height 20
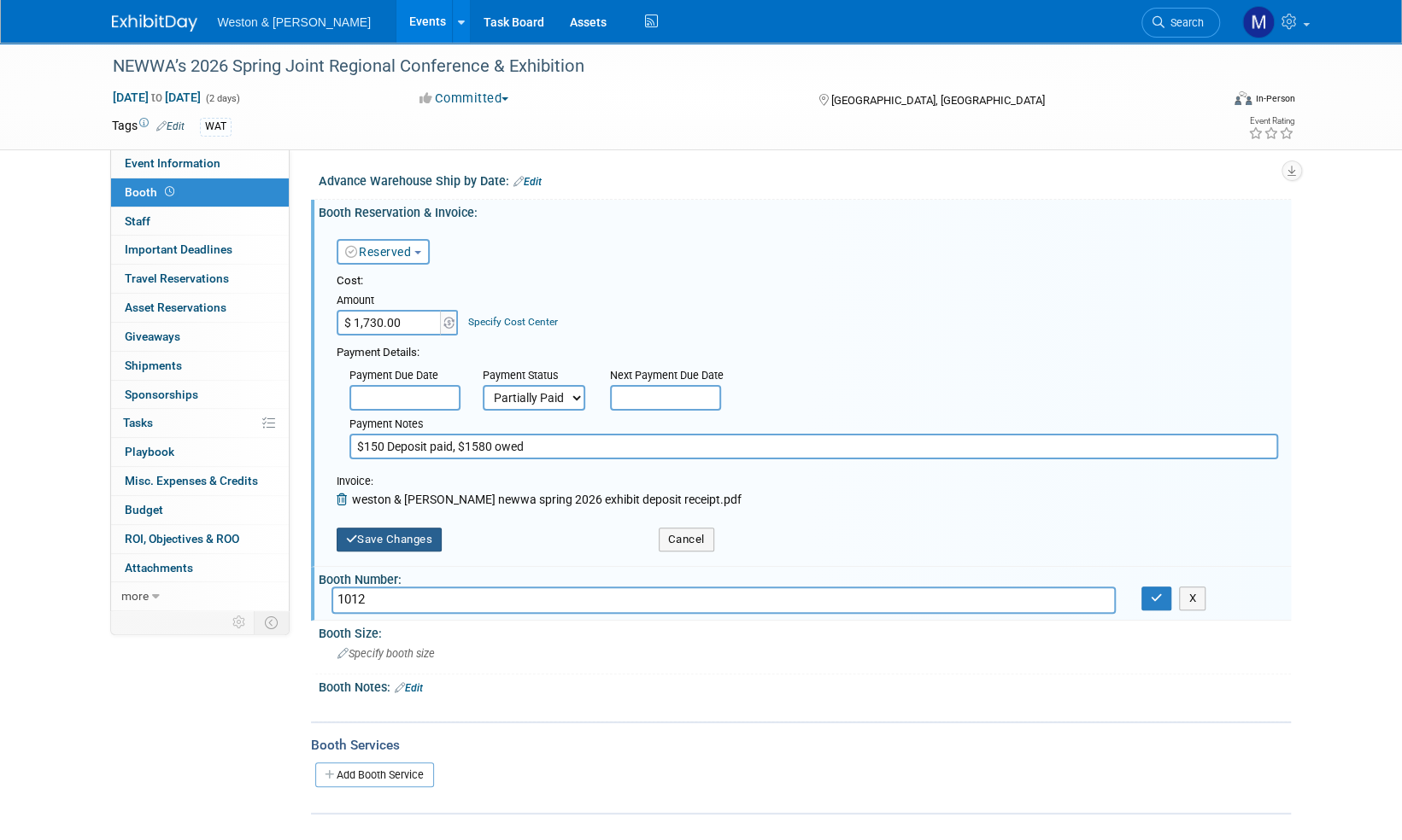
click at [408, 541] on button "Save Changes" at bounding box center [390, 539] width 106 height 24
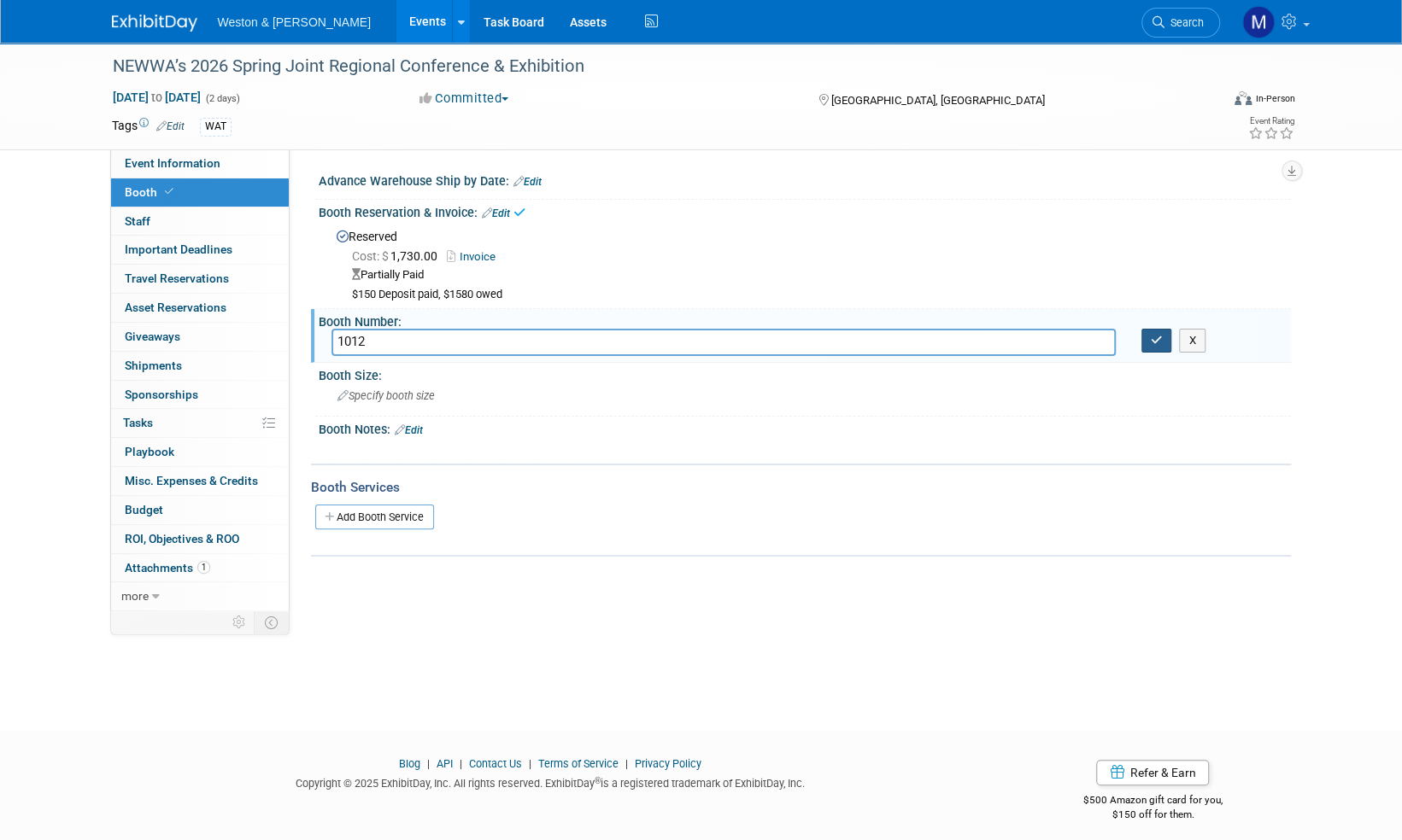
click at [1158, 335] on icon "button" at bounding box center [1157, 340] width 12 height 11
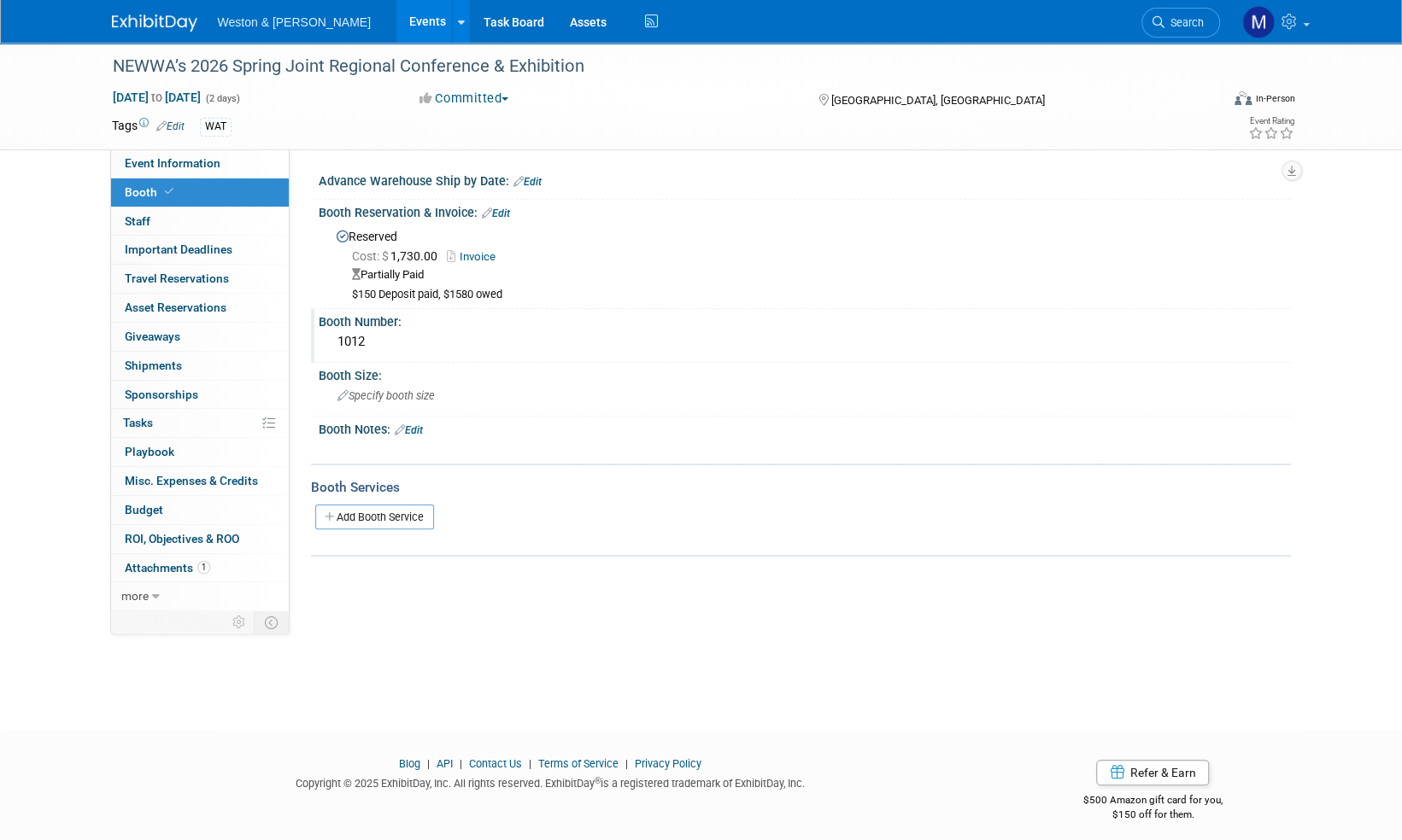
click at [413, 424] on link "Edit" at bounding box center [409, 431] width 28 height 12
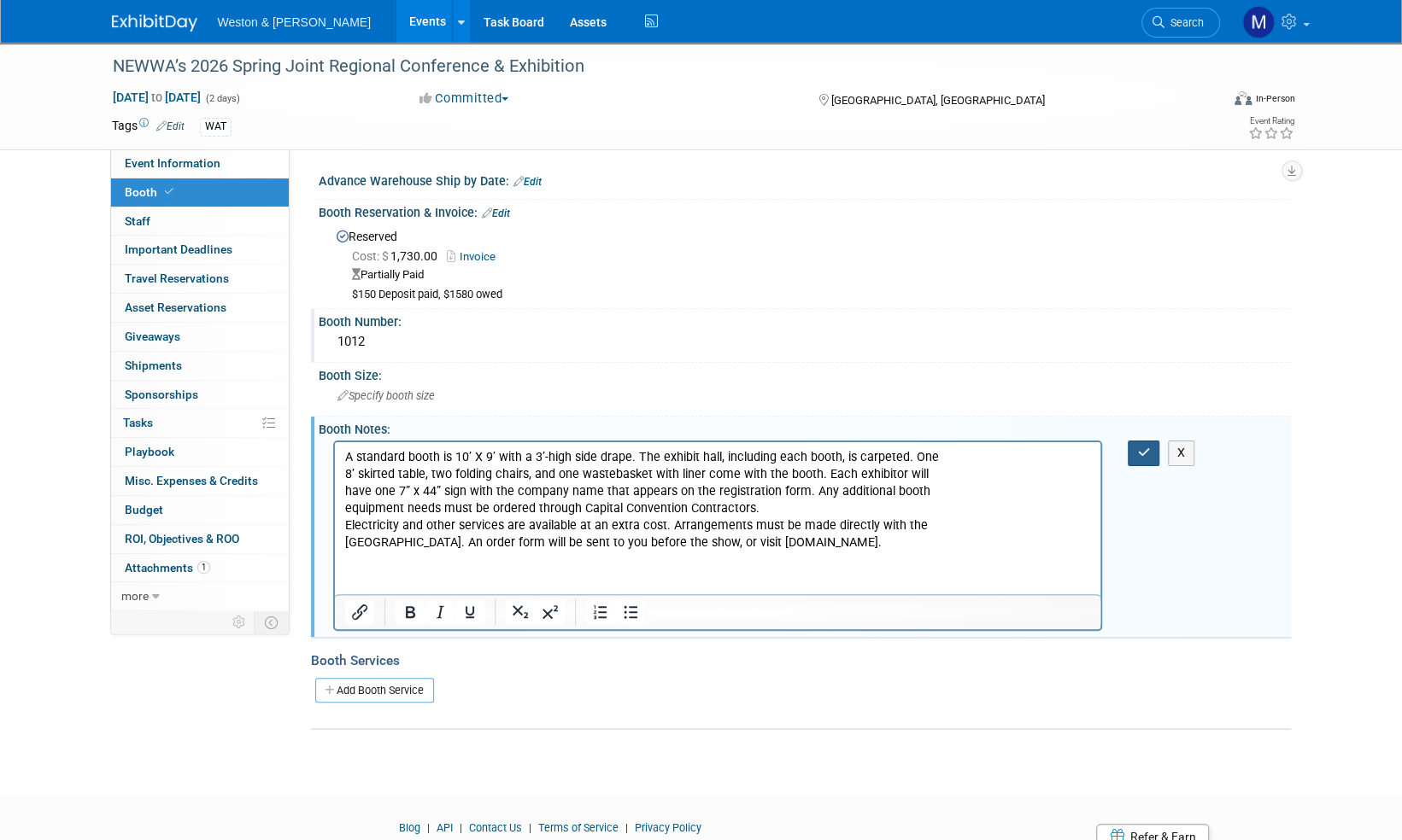
click at [1148, 454] on icon "button" at bounding box center [1143, 453] width 12 height 12
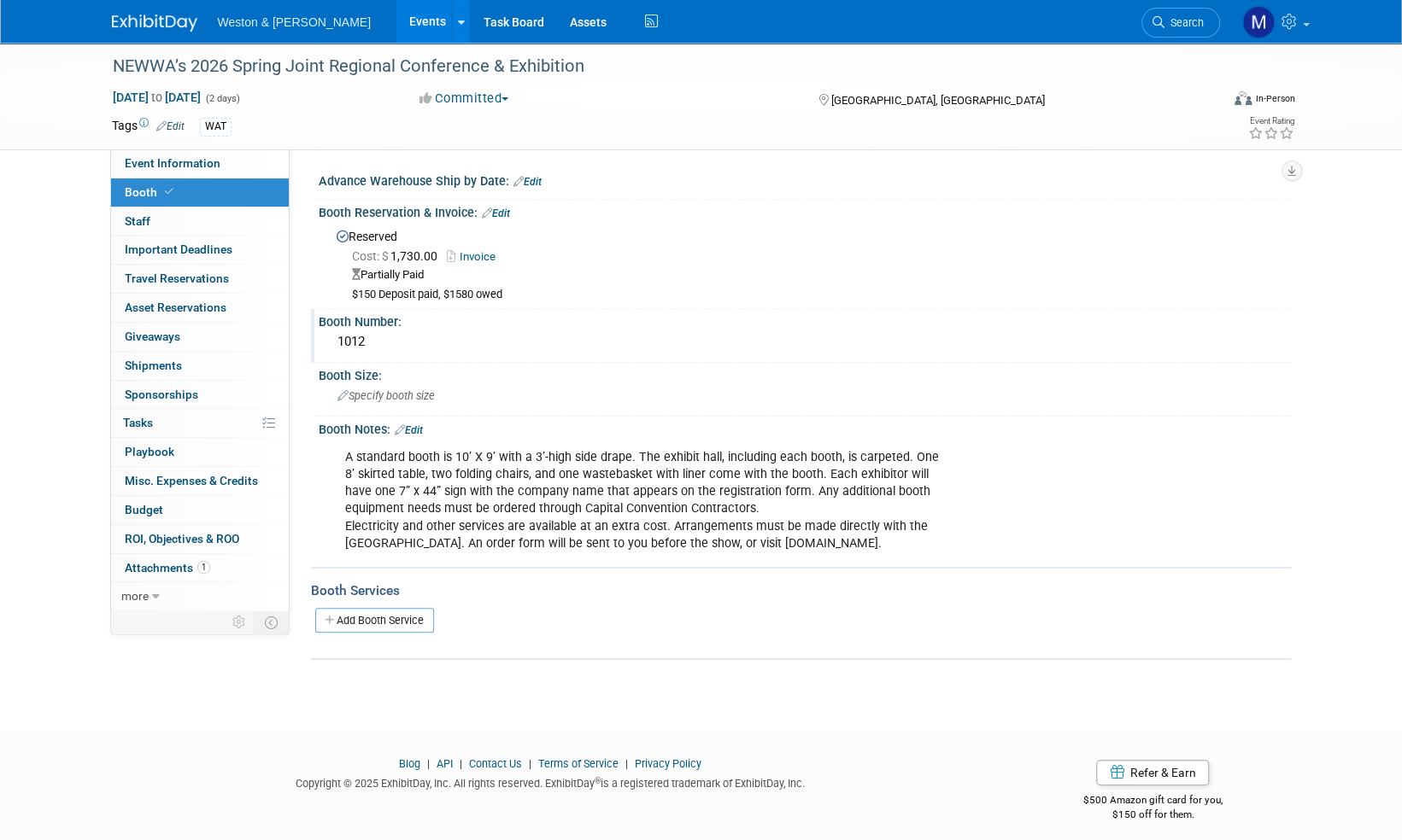
click at [157, 24] on img at bounding box center [155, 22] width 86 height 17
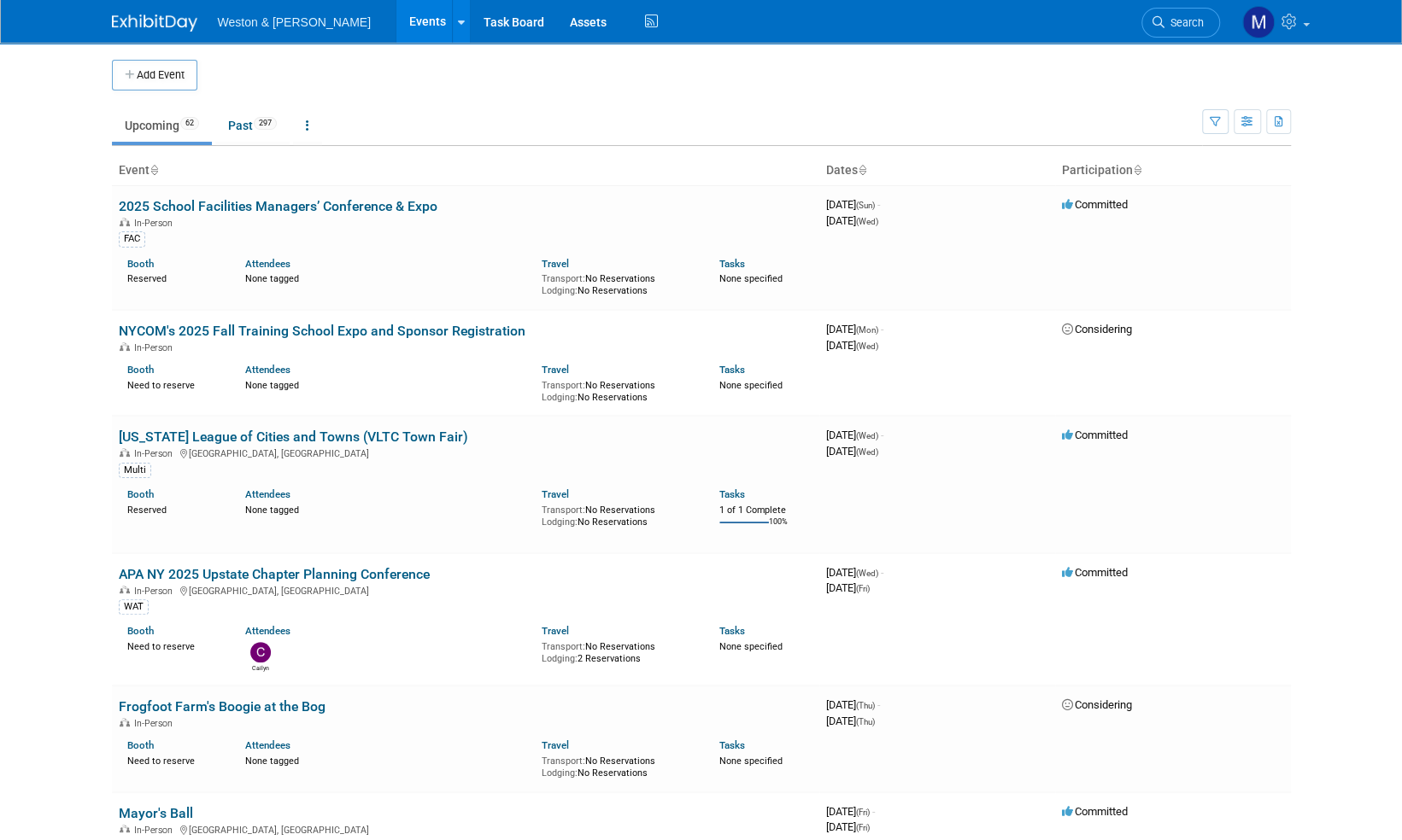
click at [1190, 20] on span "Search" at bounding box center [1184, 22] width 39 height 12
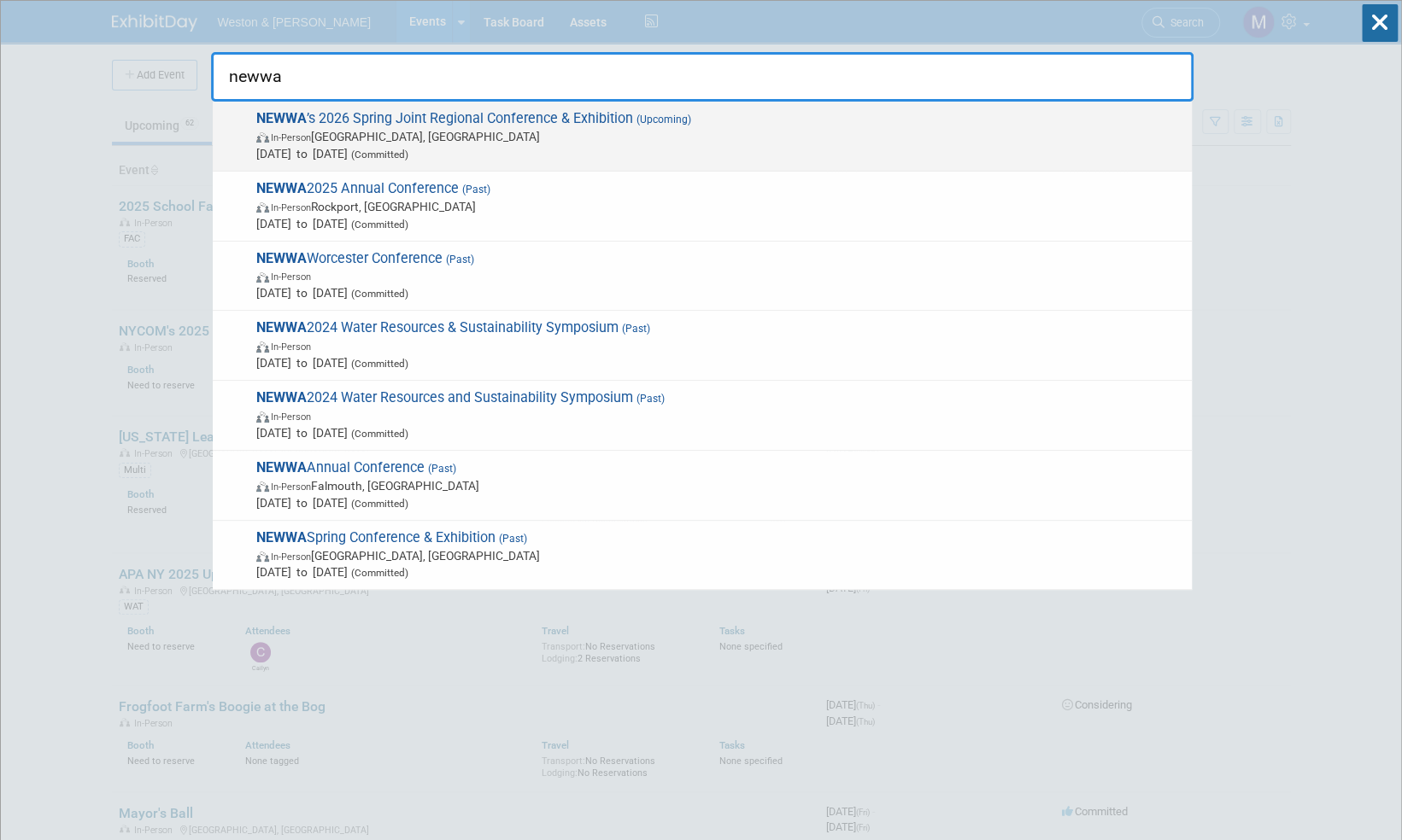
type input "newwa"
click at [598, 118] on span "NEWWA ’s 2026 Spring Joint Regional Conference & Exhibition (Upcoming) In-Perso…" at bounding box center [717, 136] width 932 height 52
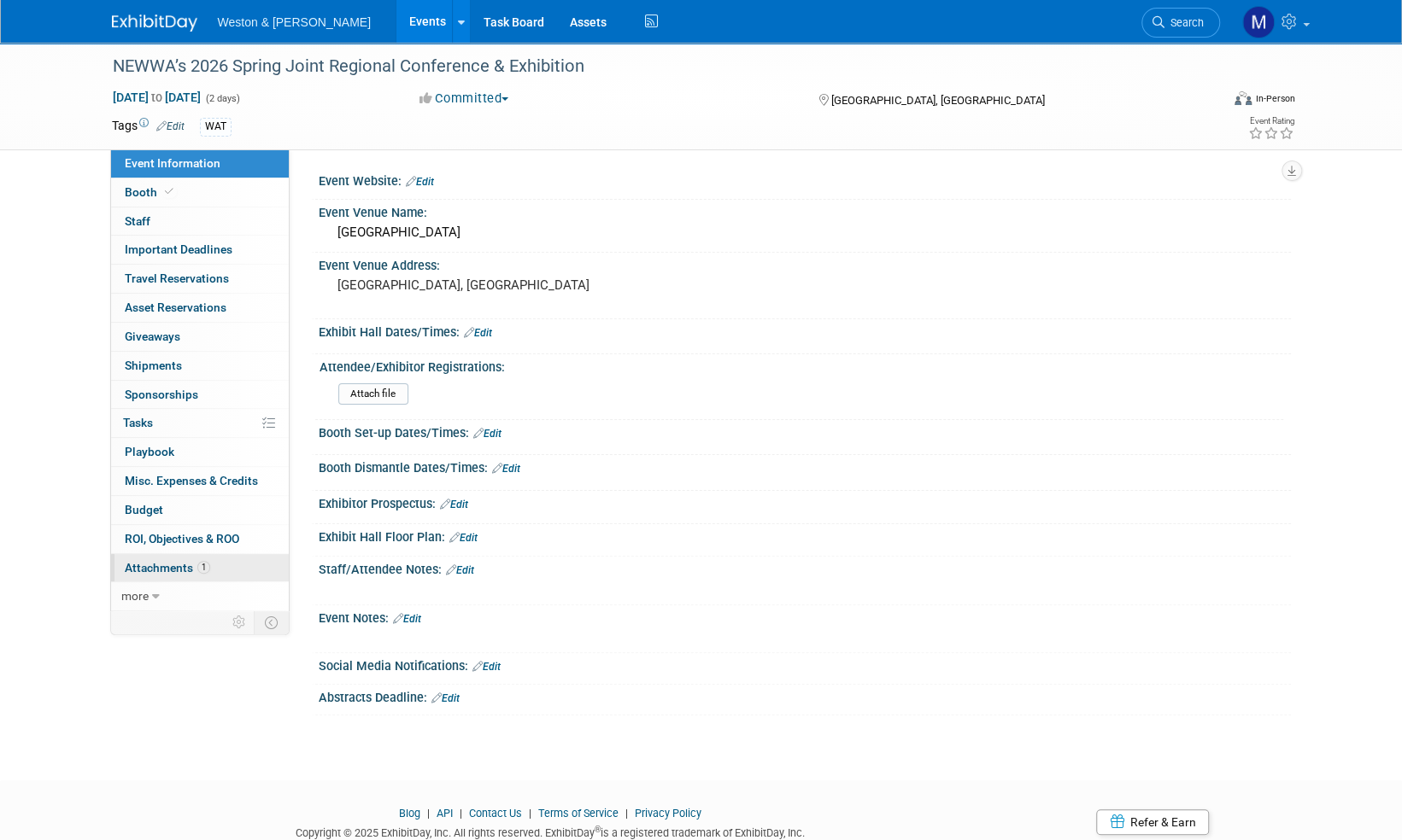
click at [161, 563] on span "Attachments 1" at bounding box center [167, 568] width 86 height 13
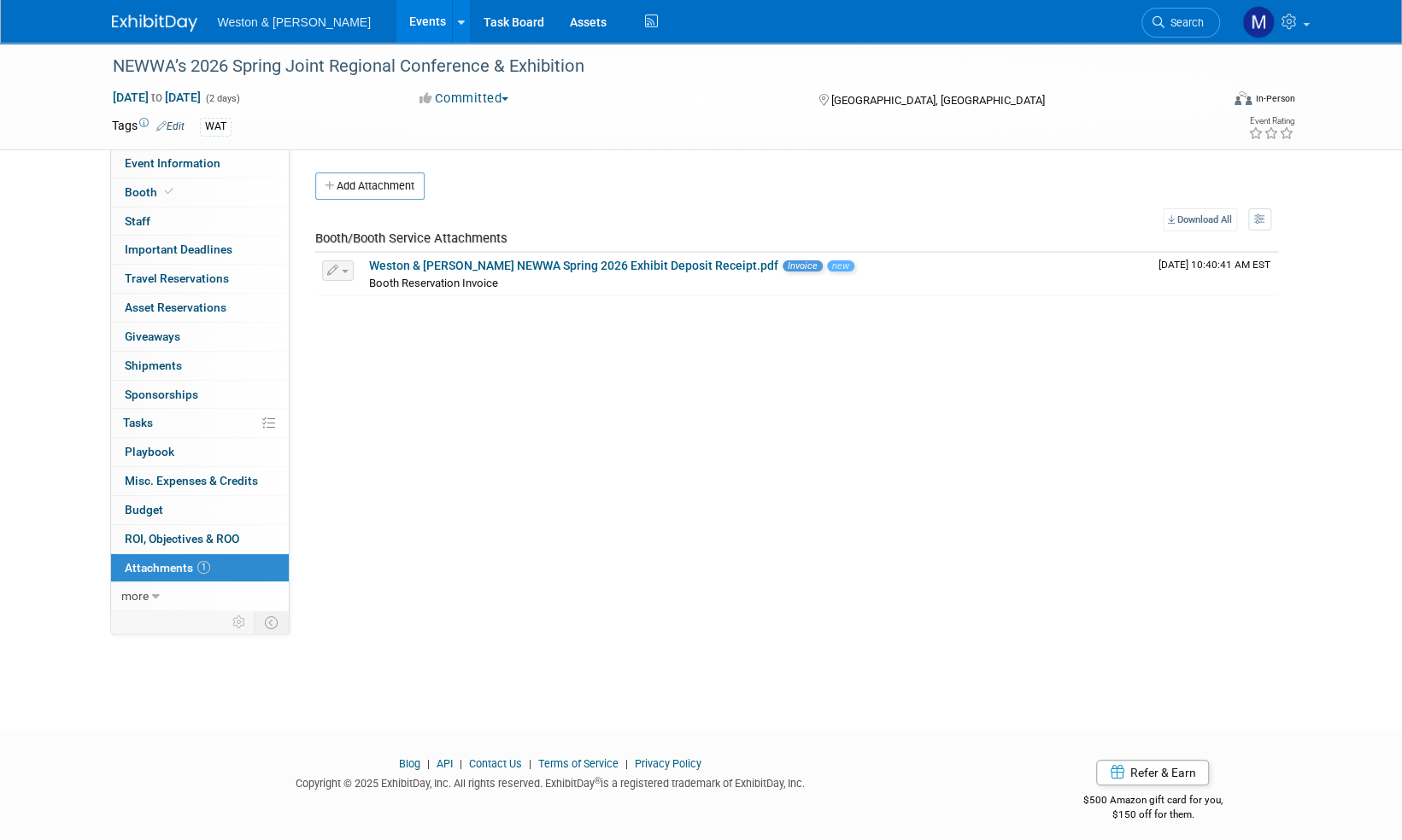
click at [379, 179] on button "Add Attachment" at bounding box center [370, 186] width 110 height 27
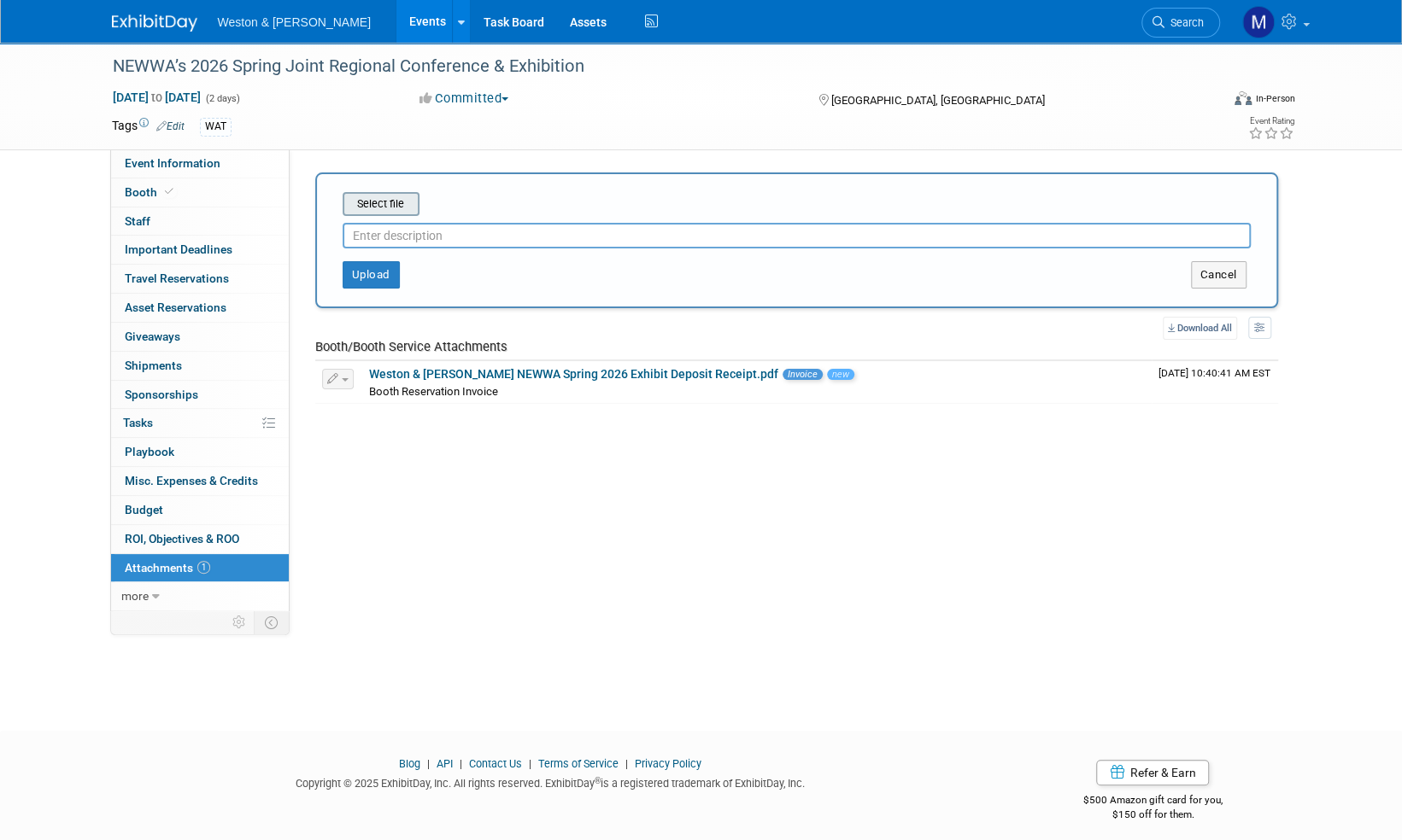
click at [391, 210] on input "file" at bounding box center [316, 203] width 203 height 20
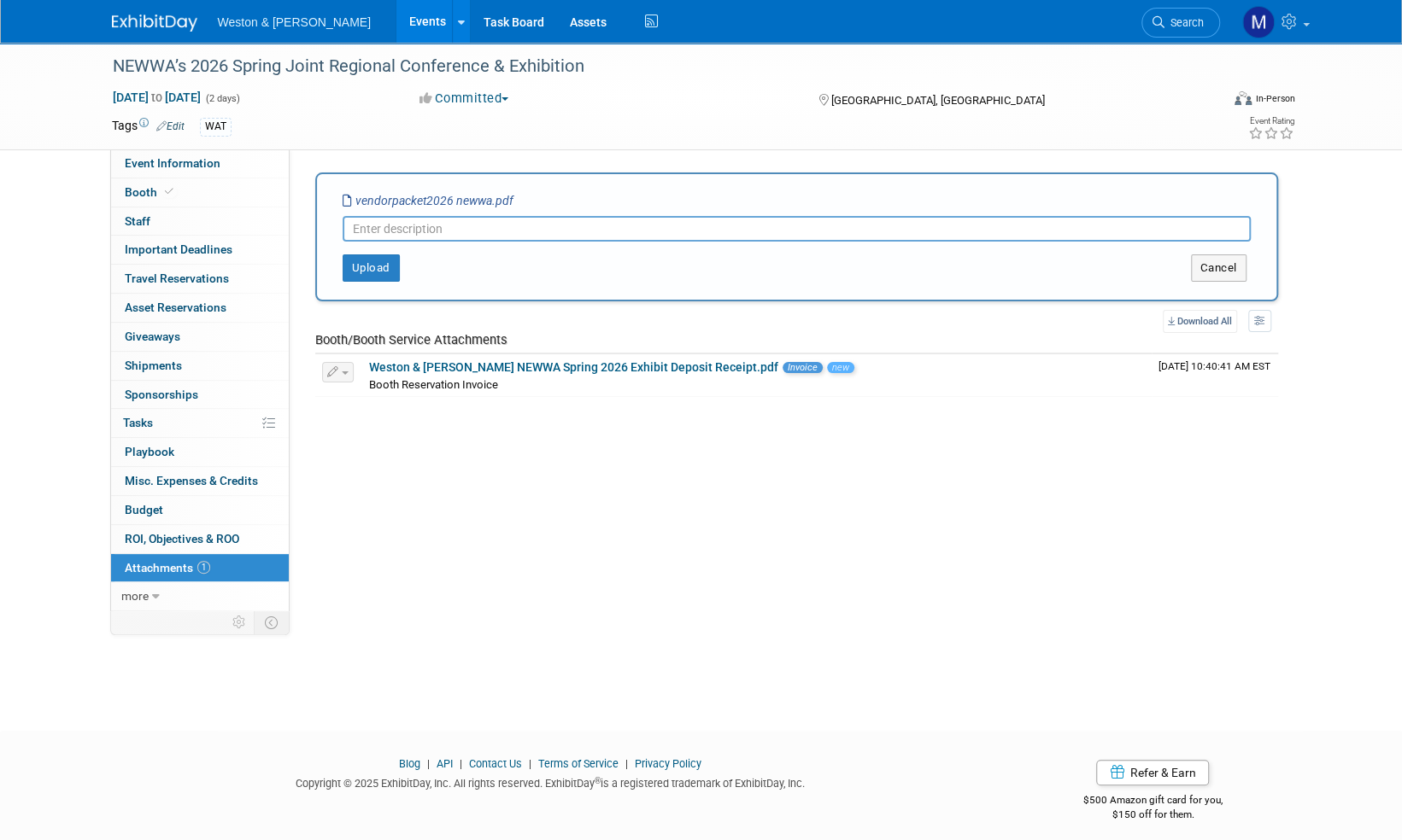
click at [389, 224] on input "text" at bounding box center [796, 228] width 908 height 26
type input "Vendor packet"
click at [371, 263] on button "Upload" at bounding box center [371, 268] width 57 height 27
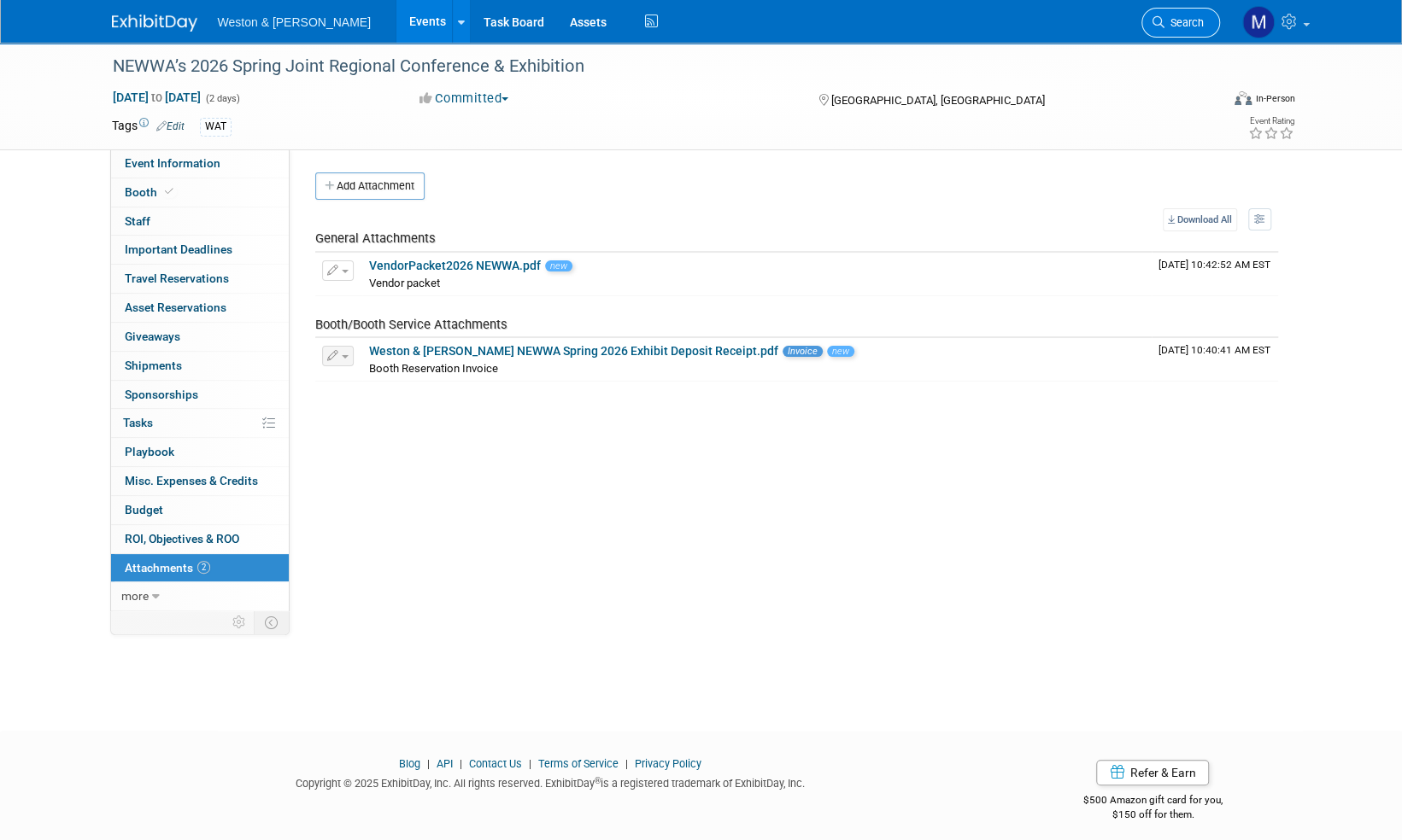
click at [1188, 24] on span "Search" at bounding box center [1184, 22] width 39 height 12
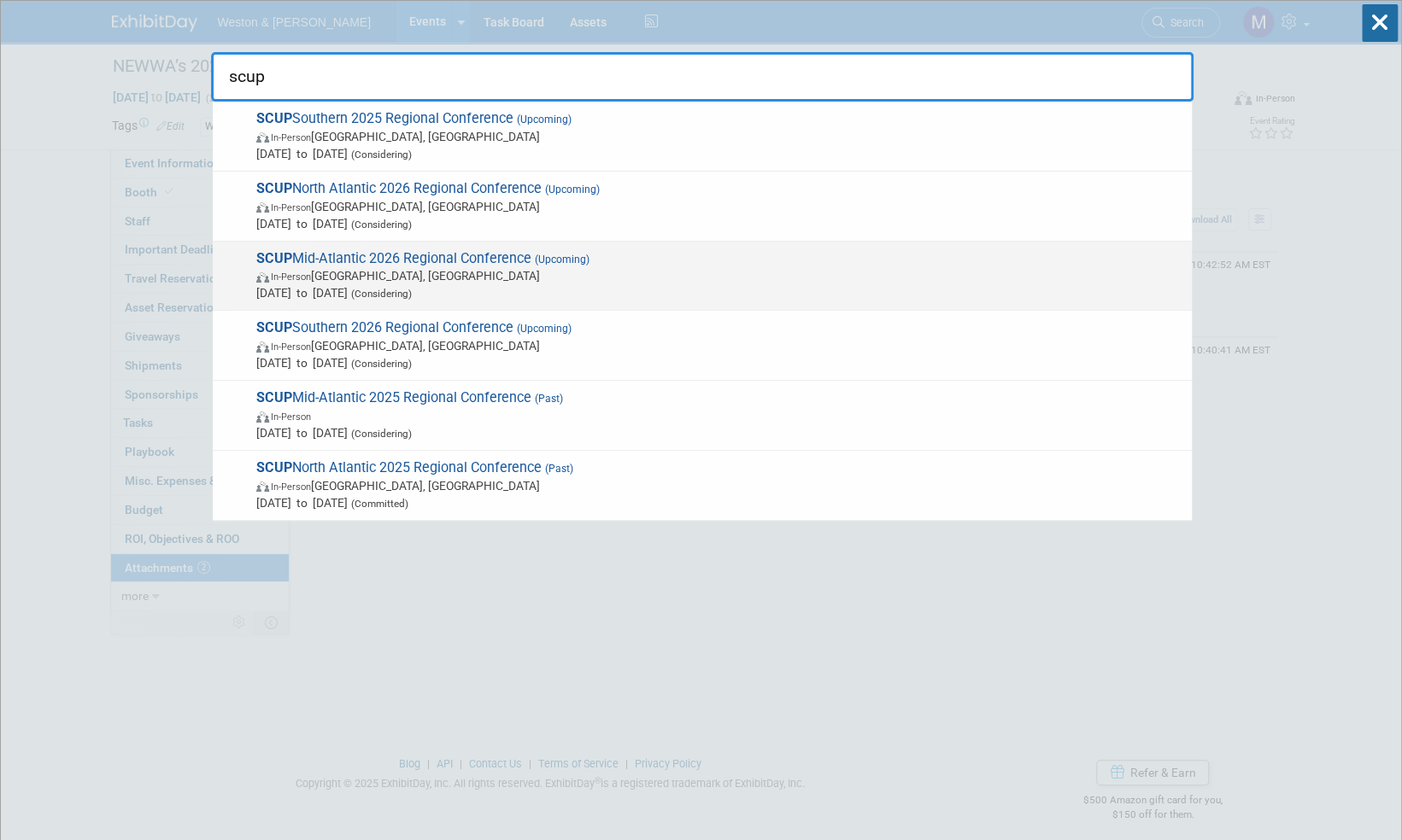
type input "scup"
click at [494, 257] on span "SCUP Mid-Atlantic 2026 Regional Conference (Upcoming) In-Person New Brunswick, …" at bounding box center [717, 276] width 932 height 52
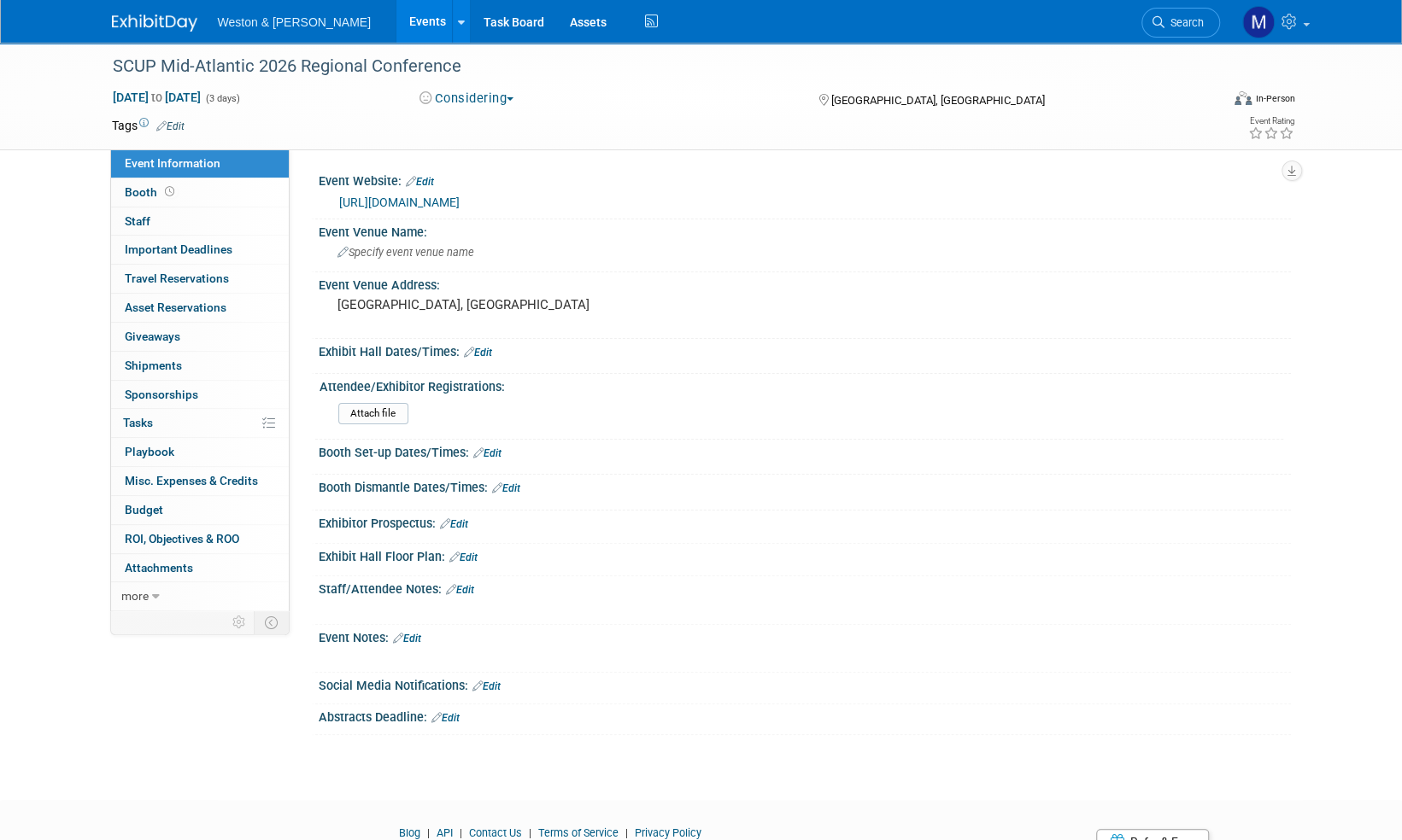
click at [460, 202] on link "[URL][DOMAIN_NAME]" at bounding box center [399, 202] width 120 height 13
